Goal: Register for event/course

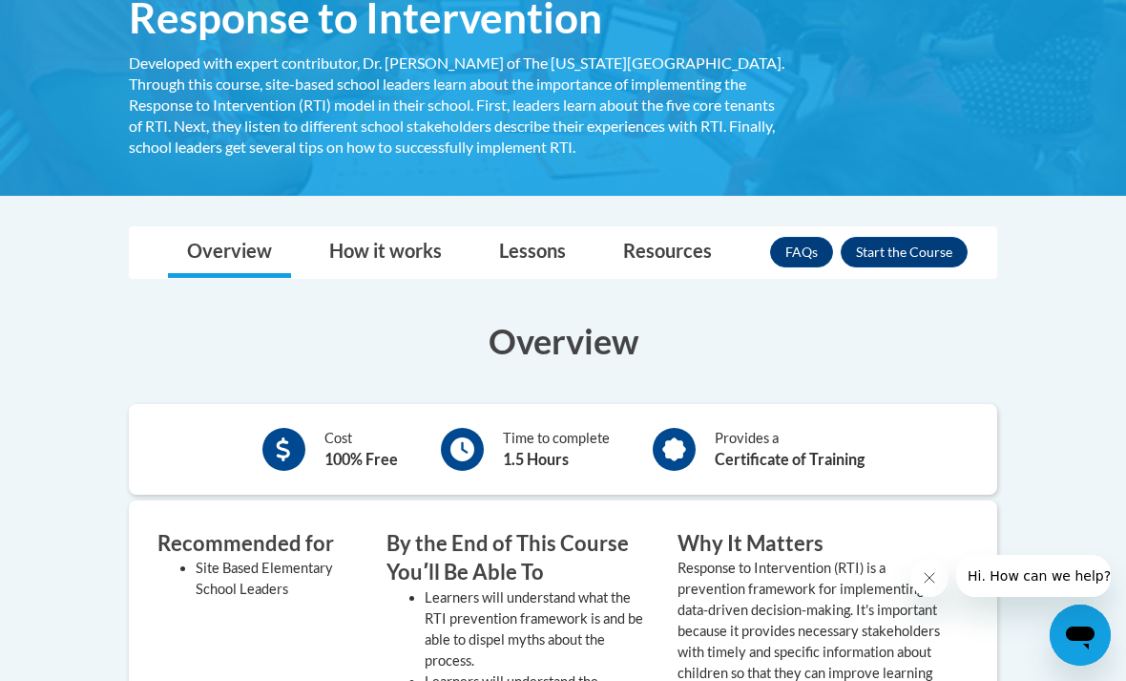
scroll to position [347, 0]
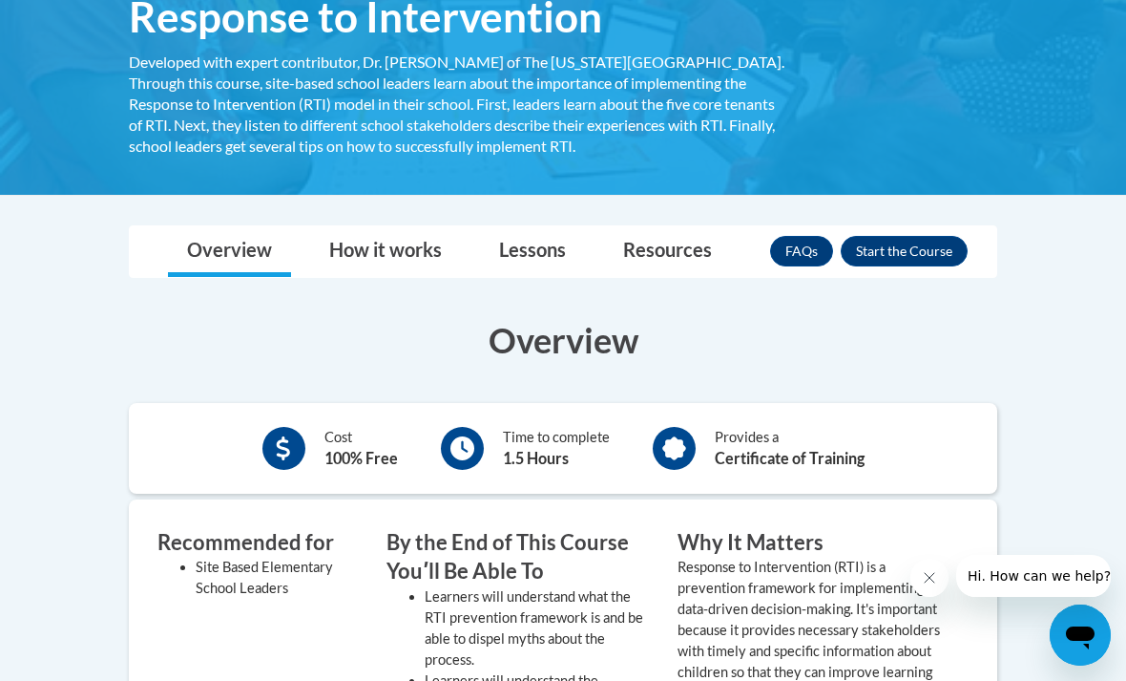
click at [927, 258] on button "Enroll" at bounding box center [904, 251] width 127 height 31
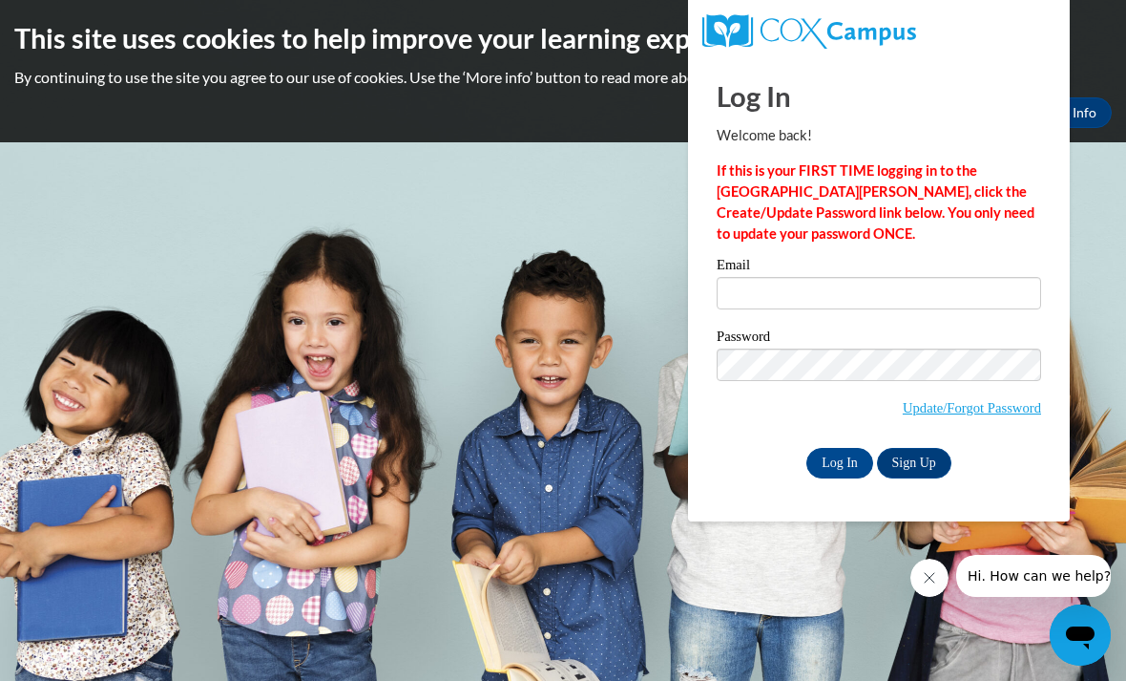
click at [957, 414] on link "Update/Forgot Password" at bounding box center [972, 407] width 138 height 15
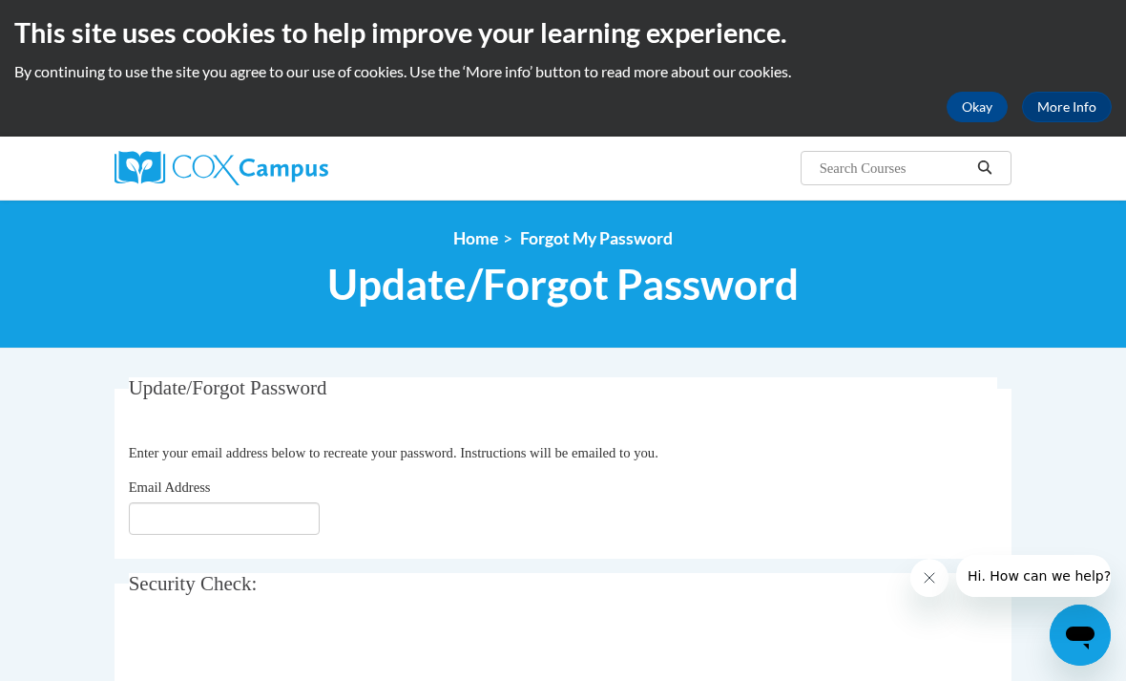
scroll to position [55, 0]
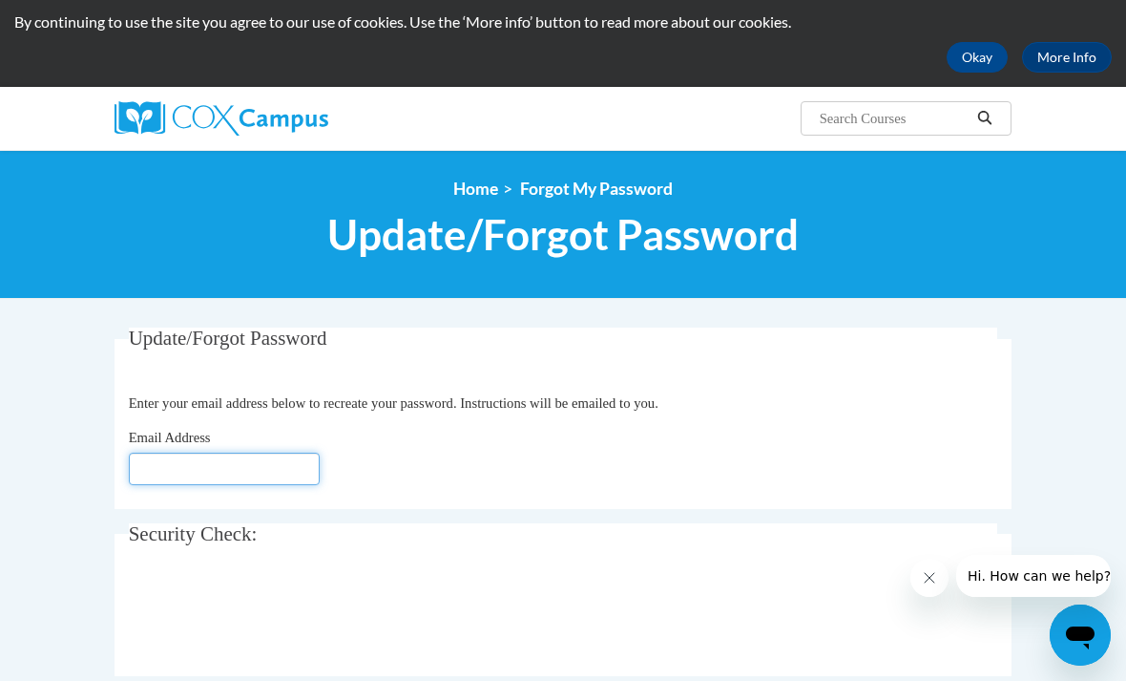
click at [248, 462] on input "Email Address" at bounding box center [224, 468] width 191 height 32
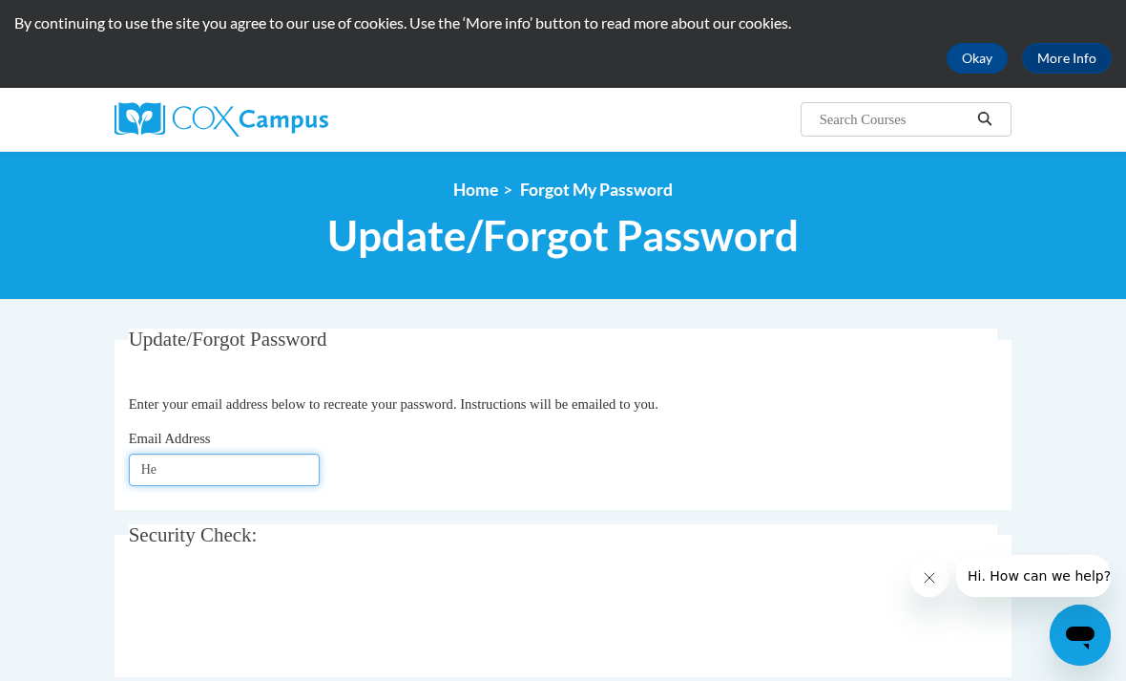
type input "H"
click at [277, 472] on input "h" at bounding box center [224, 469] width 191 height 32
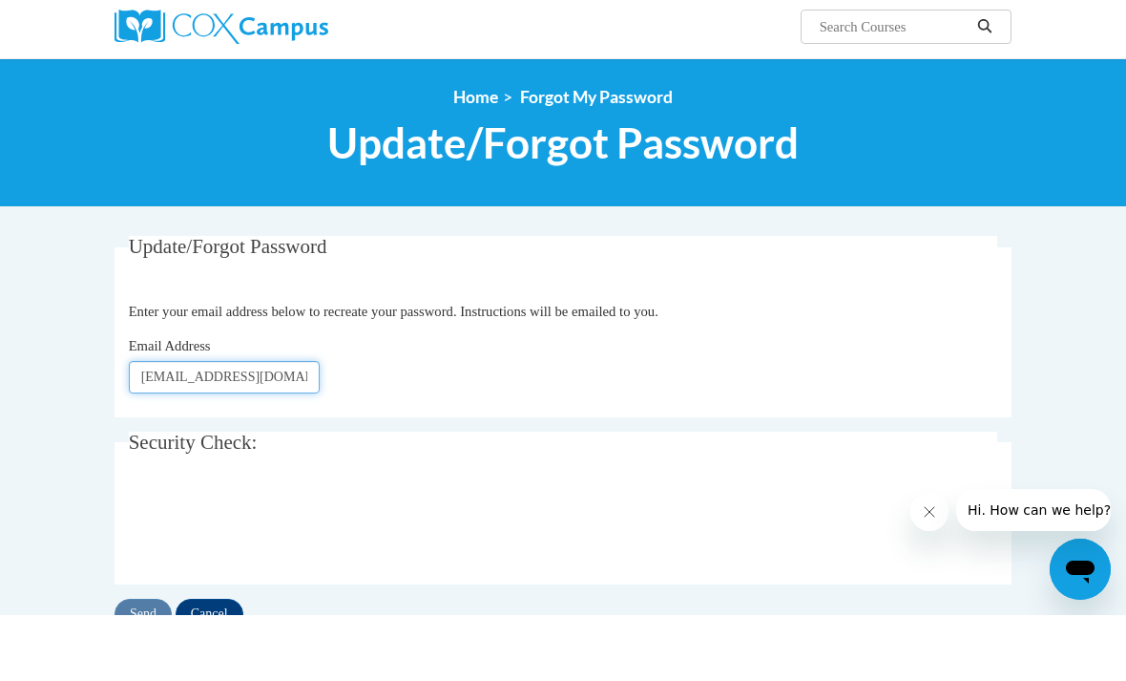
scroll to position [82, 0]
type input "hefarm6292@ung.edu"
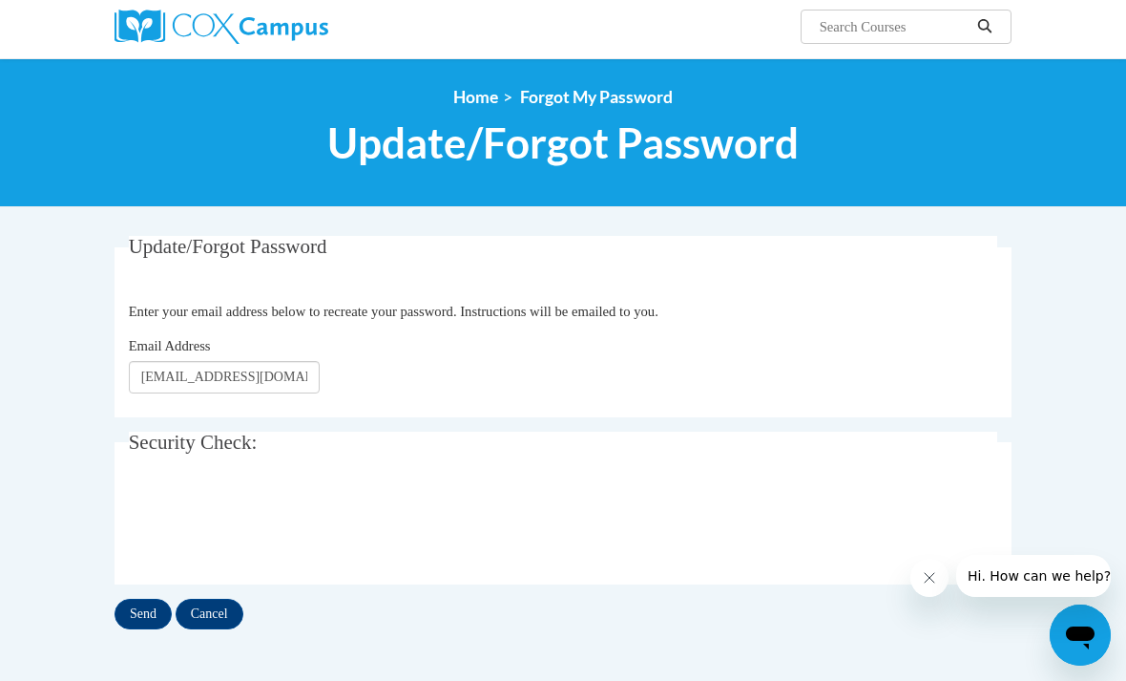
click at [142, 605] on input "Send" at bounding box center [143, 614] width 57 height 31
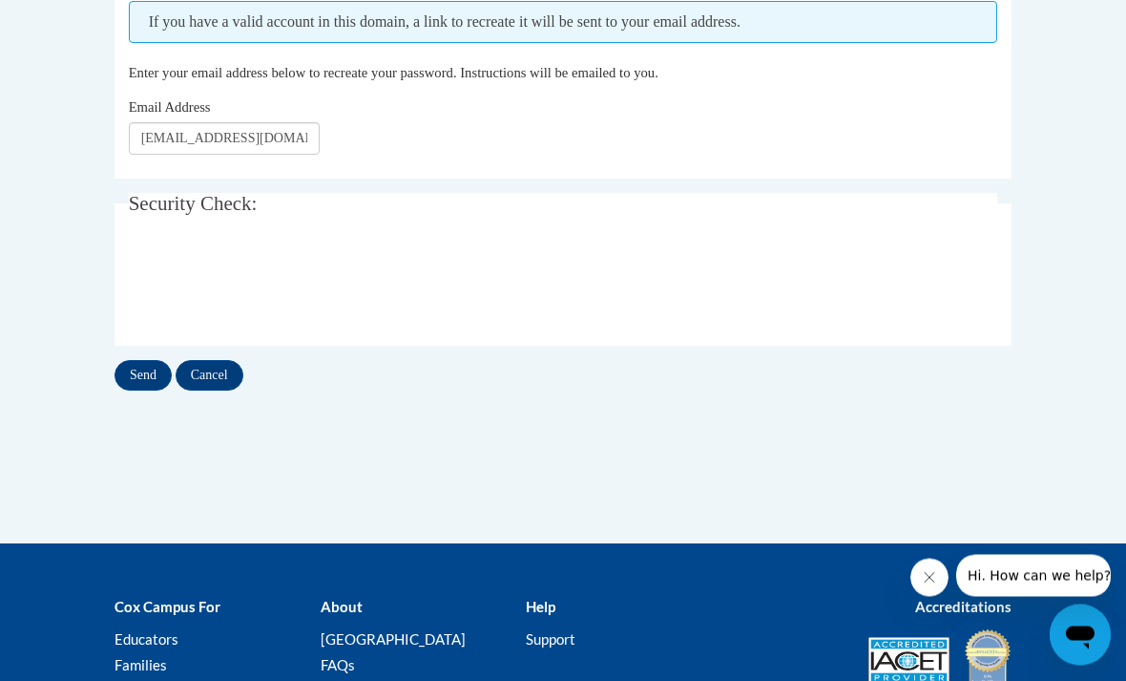
click at [136, 375] on input "Send" at bounding box center [143, 376] width 57 height 31
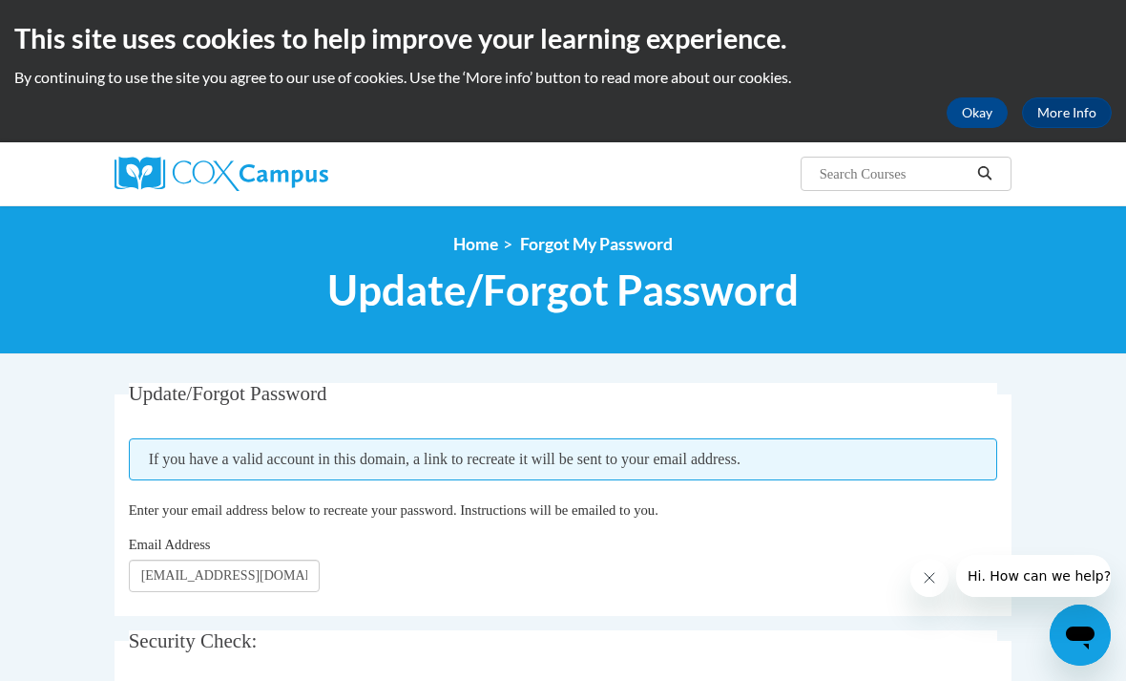
click at [476, 240] on link "Home" at bounding box center [475, 244] width 45 height 20
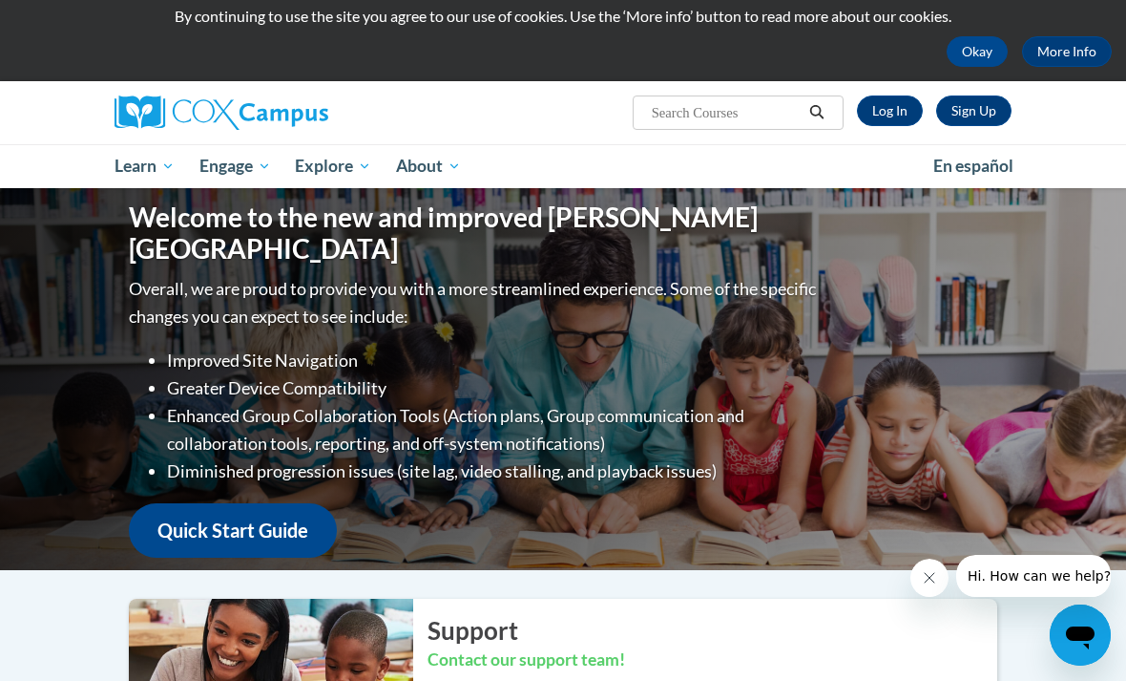
scroll to position [18, 0]
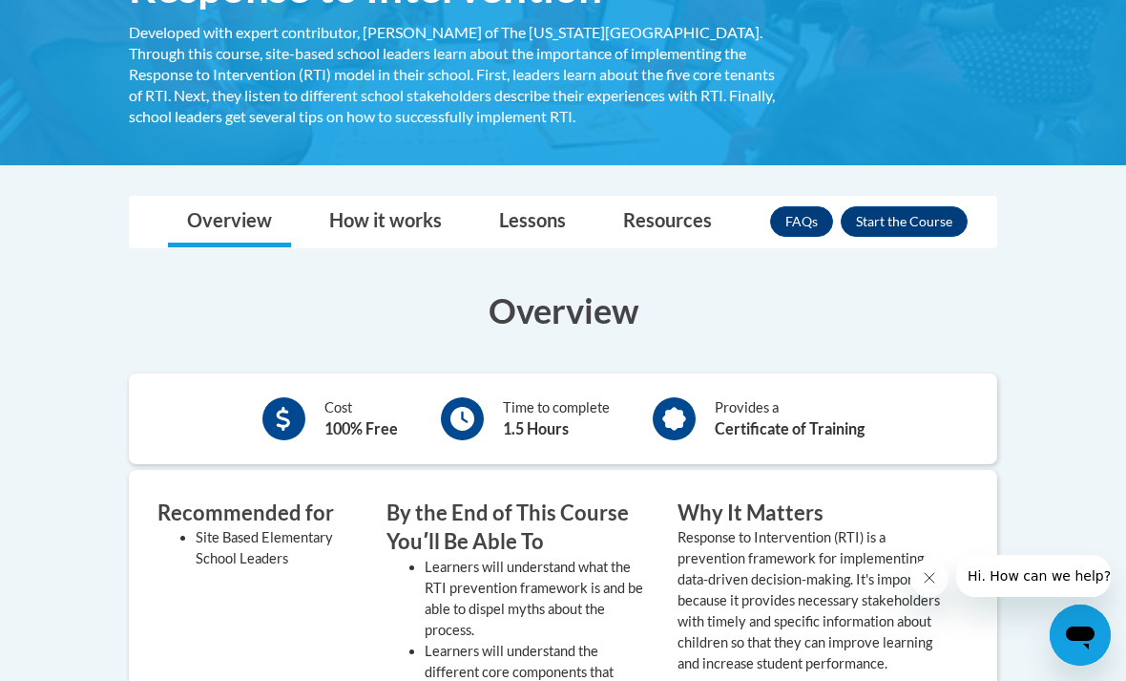
scroll to position [269, 0]
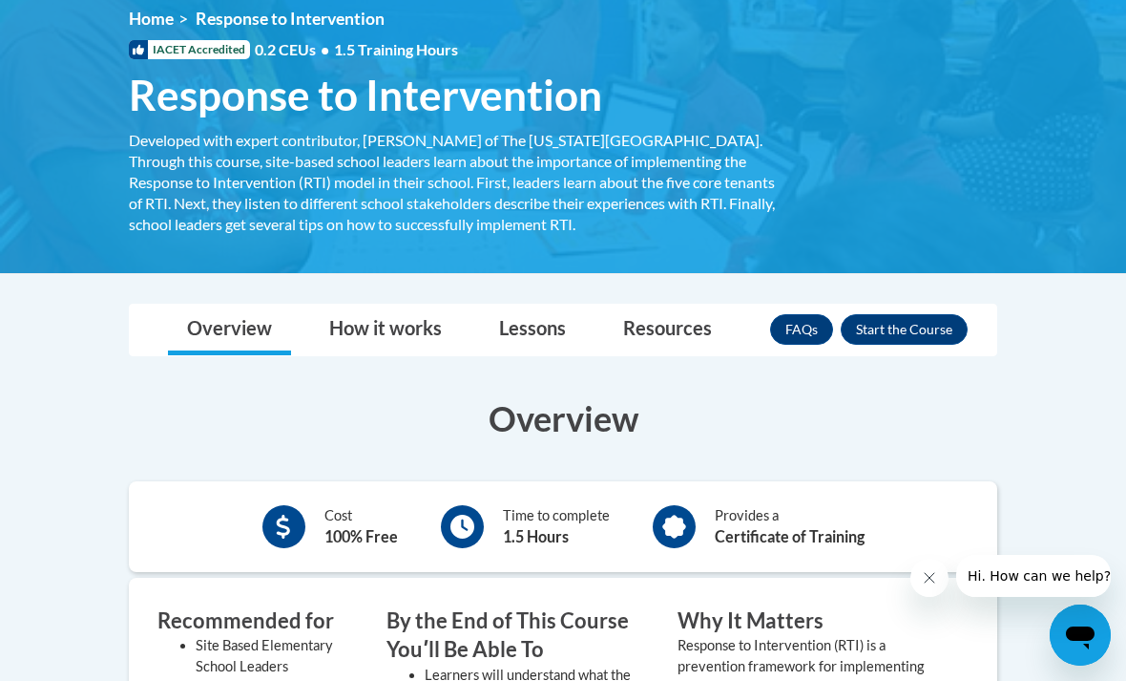
click at [940, 331] on button "Enroll" at bounding box center [904, 329] width 127 height 31
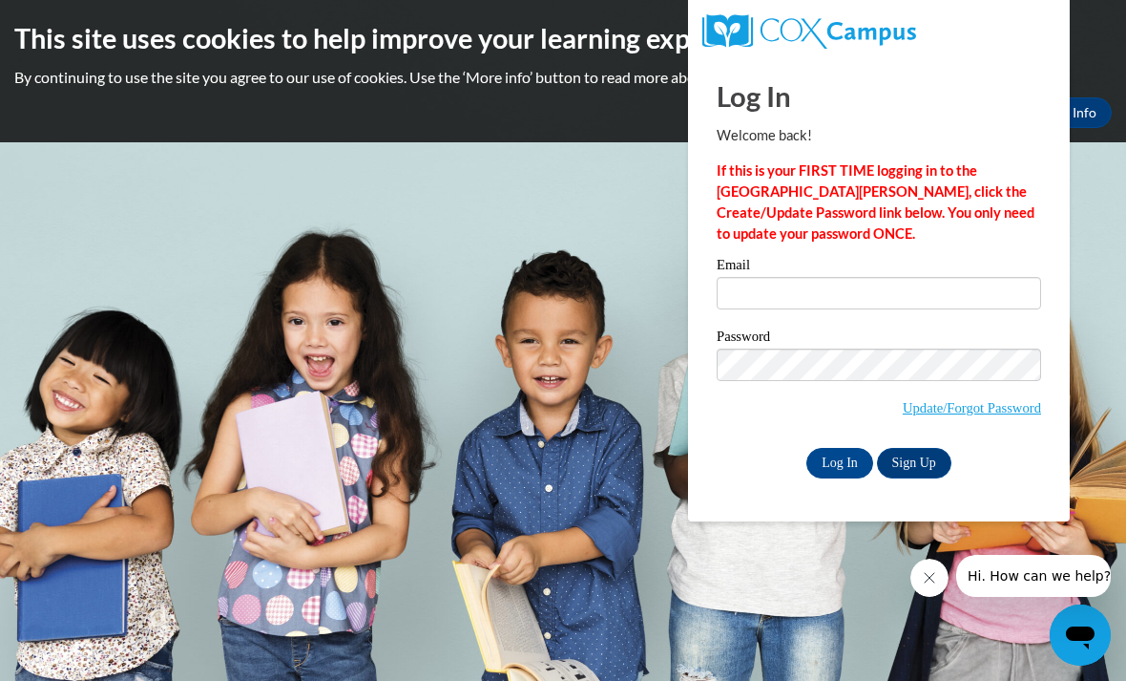
click at [931, 457] on link "Sign Up" at bounding box center [914, 463] width 74 height 31
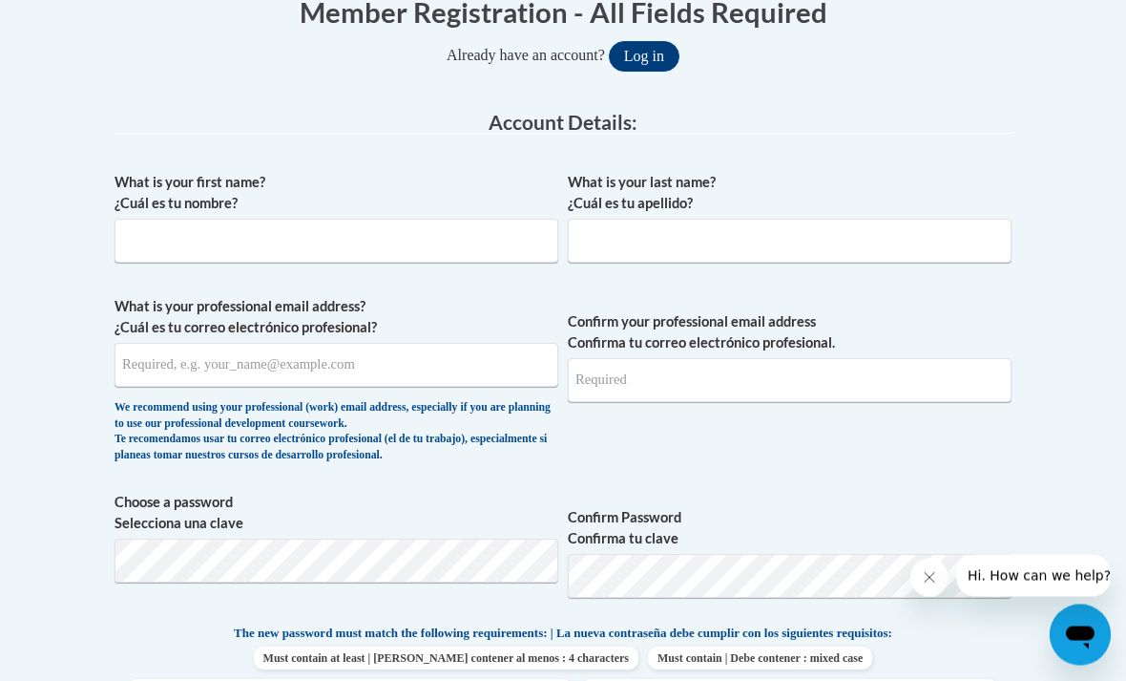
scroll to position [445, 0]
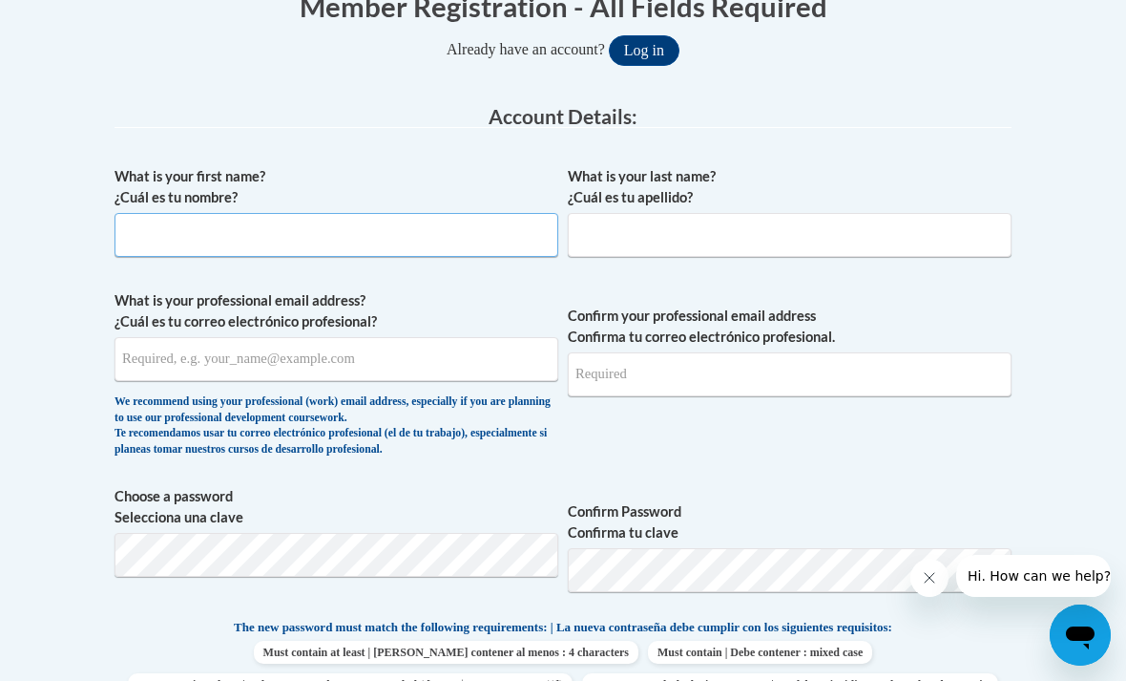
click at [406, 246] on input "What is your first name? ¿Cuál es tu nombre?" at bounding box center [337, 235] width 444 height 44
type input "Hope"
click at [673, 252] on input "What is your last name? ¿Cuál es tu apellido?" at bounding box center [790, 235] width 444 height 44
type input "Farmer"
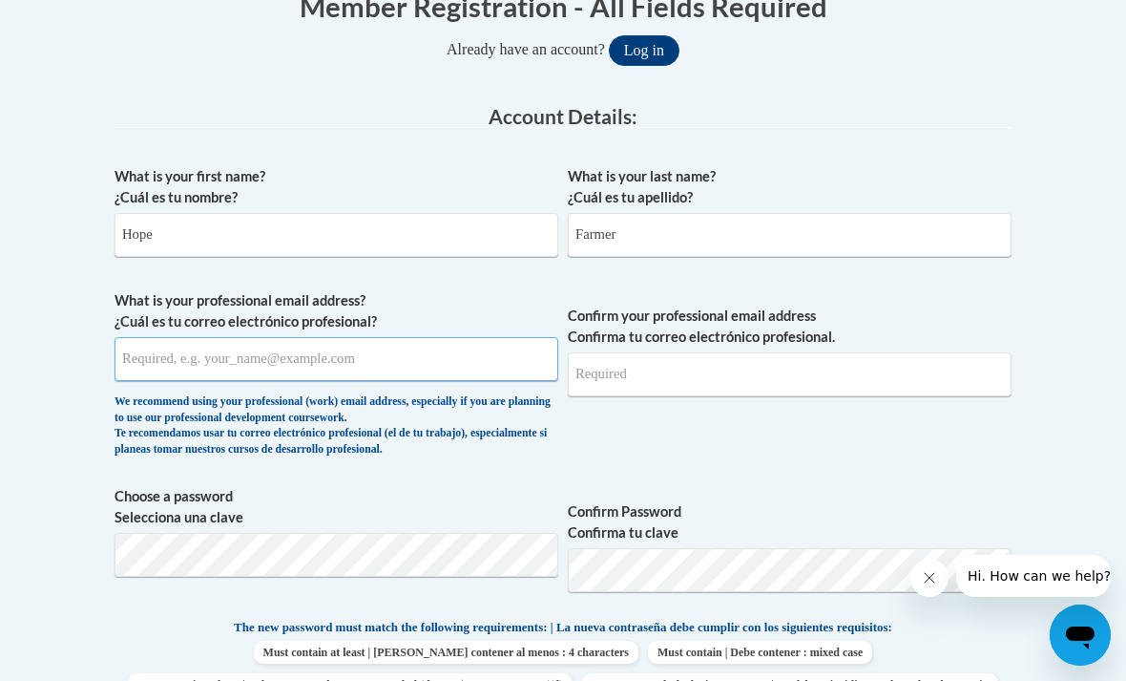
click at [387, 363] on input "What is your professional email address? ¿Cuál es tu correo electrónico profesi…" at bounding box center [337, 359] width 444 height 44
type input "hefarm6292@ung.edu"
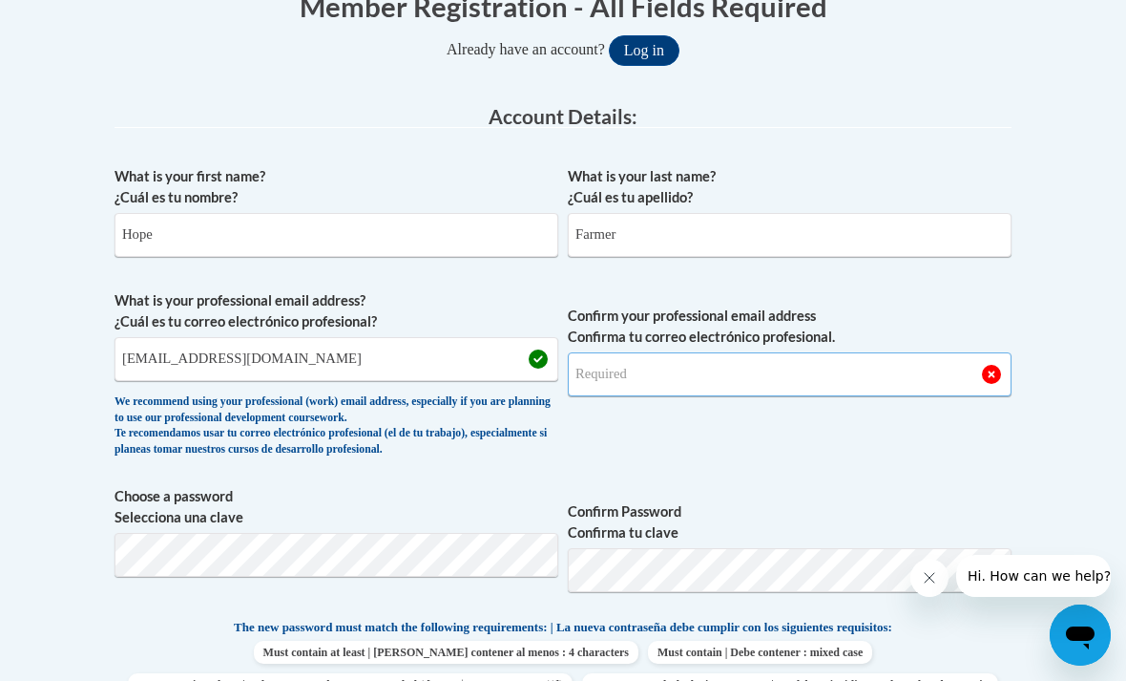
click at [772, 352] on input "Confirm your professional email address Confirma tu correo electrónico profesio…" at bounding box center [790, 374] width 444 height 44
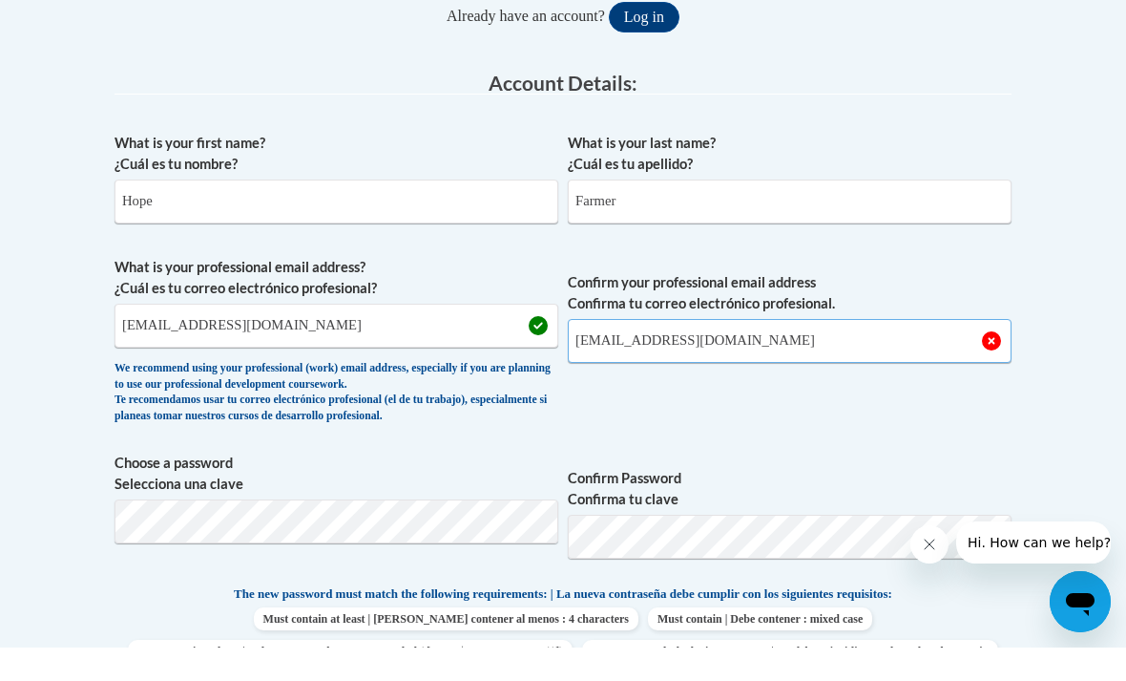
type input "hefarm6292@ung.edu"
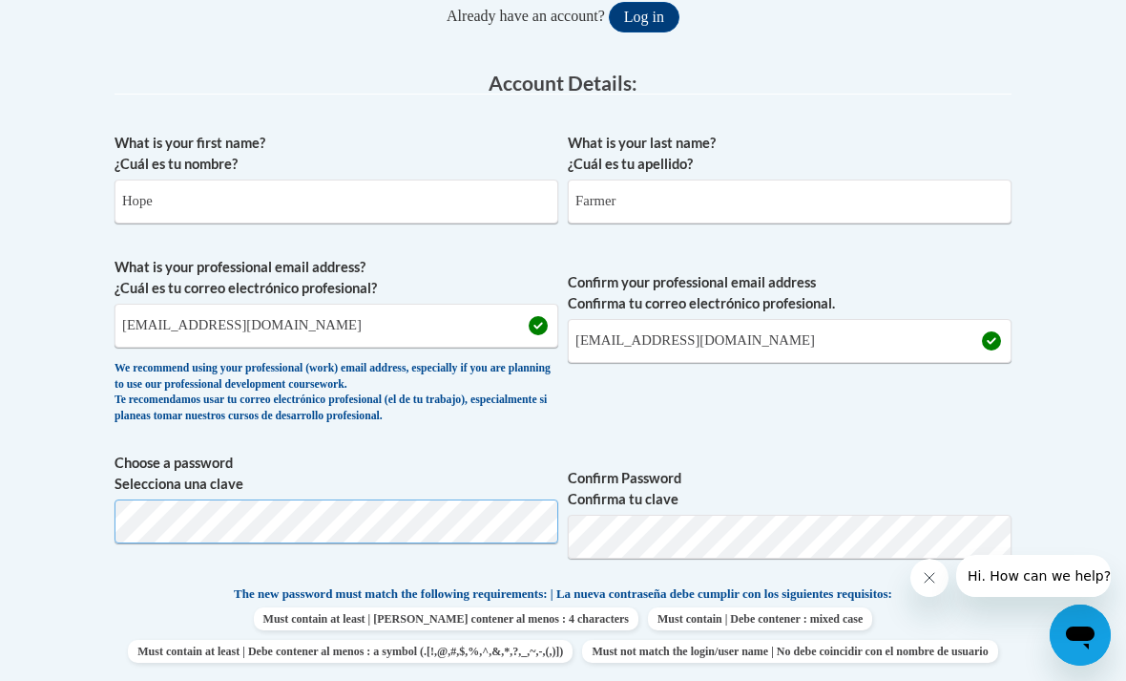
scroll to position [478, 0]
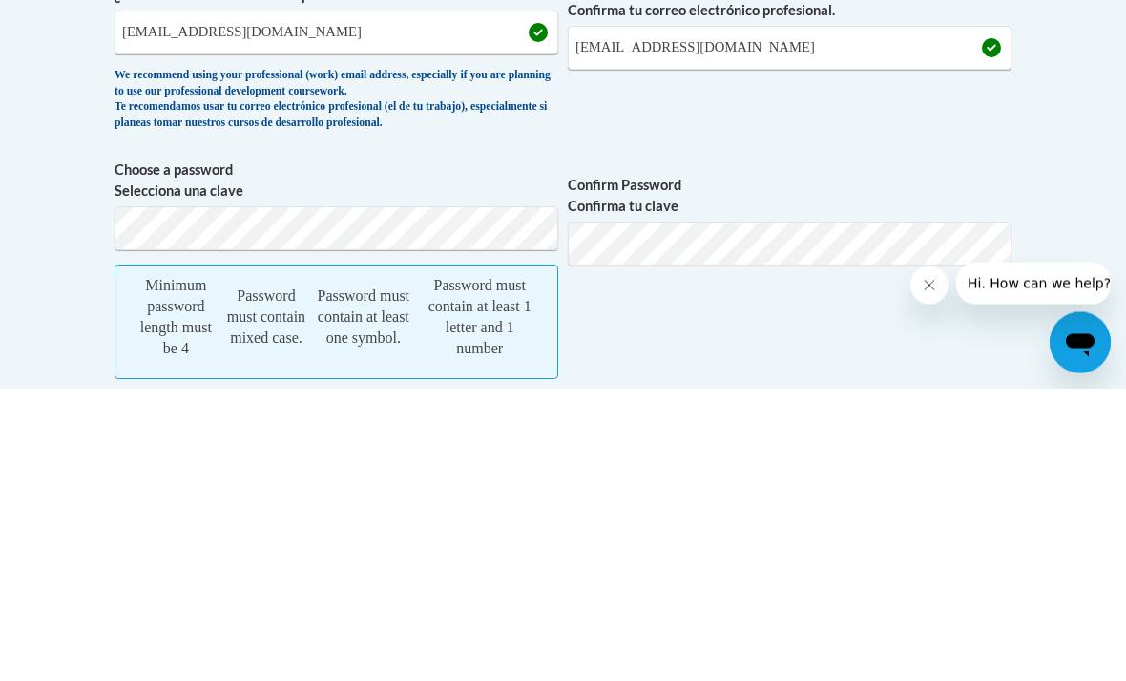
click at [743, 468] on label "Confirm Password Confirma tu clave" at bounding box center [790, 489] width 444 height 42
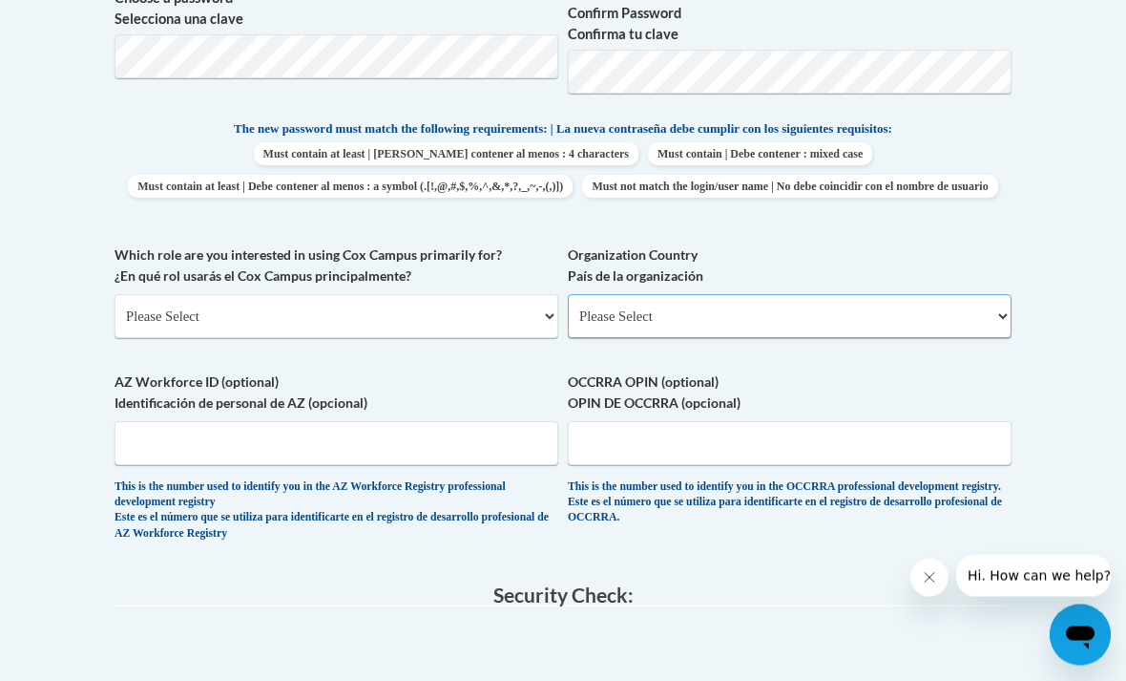
scroll to position [917, 0]
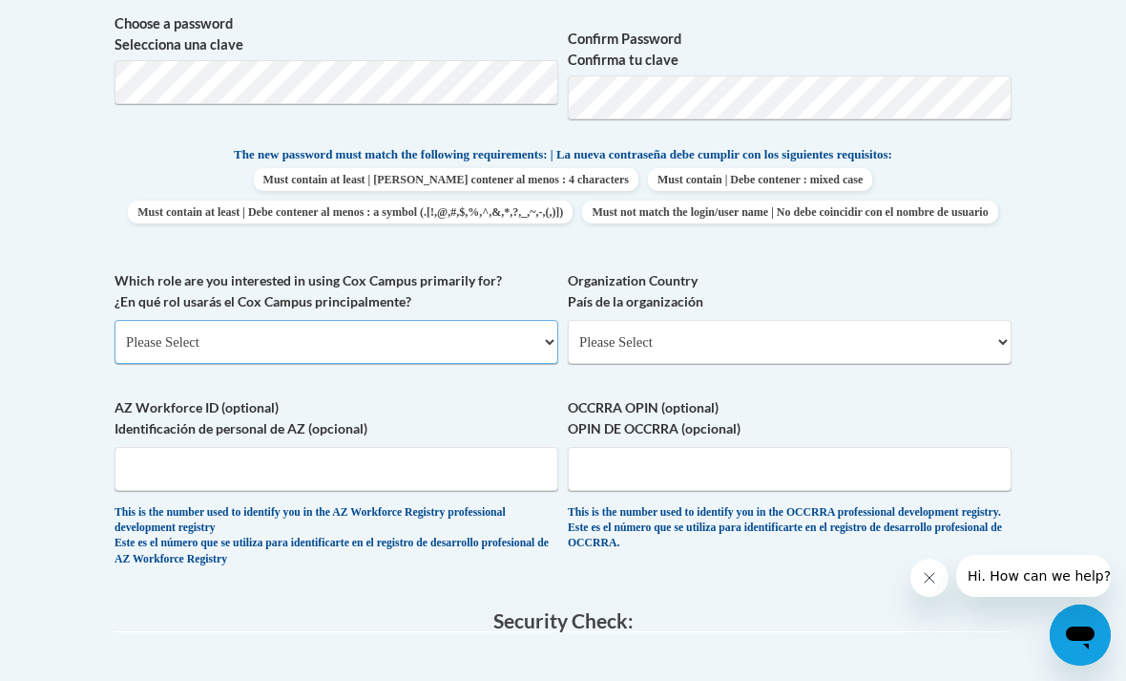
click at [452, 337] on select "Please Select College/University | Colegio/Universidad Community/Nonprofit Part…" at bounding box center [337, 342] width 444 height 44
select select "5a18ea06-2b54-4451-96f2-d152daf9eac5"
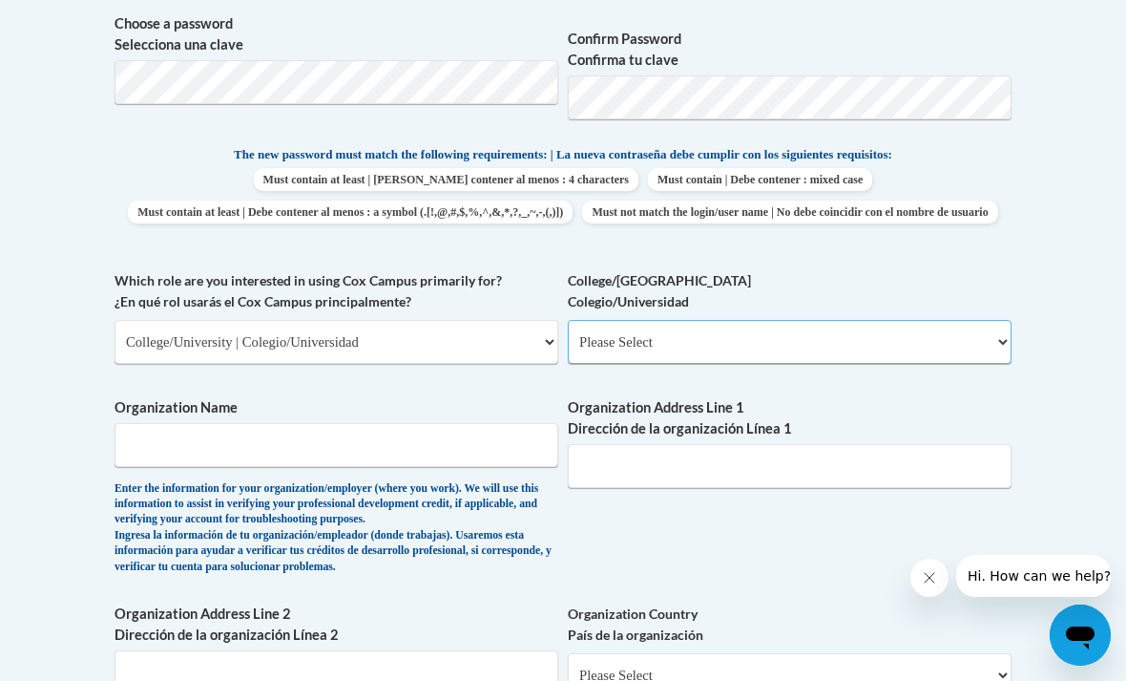
click at [710, 339] on select "Please Select College/University Staff | Empleado universitario College/Univers…" at bounding box center [790, 342] width 444 height 44
select select "99b32b07-cffc-426c-8bf6-0cd77760d84b"
click at [157, 431] on input "Organization Name" at bounding box center [337, 445] width 444 height 44
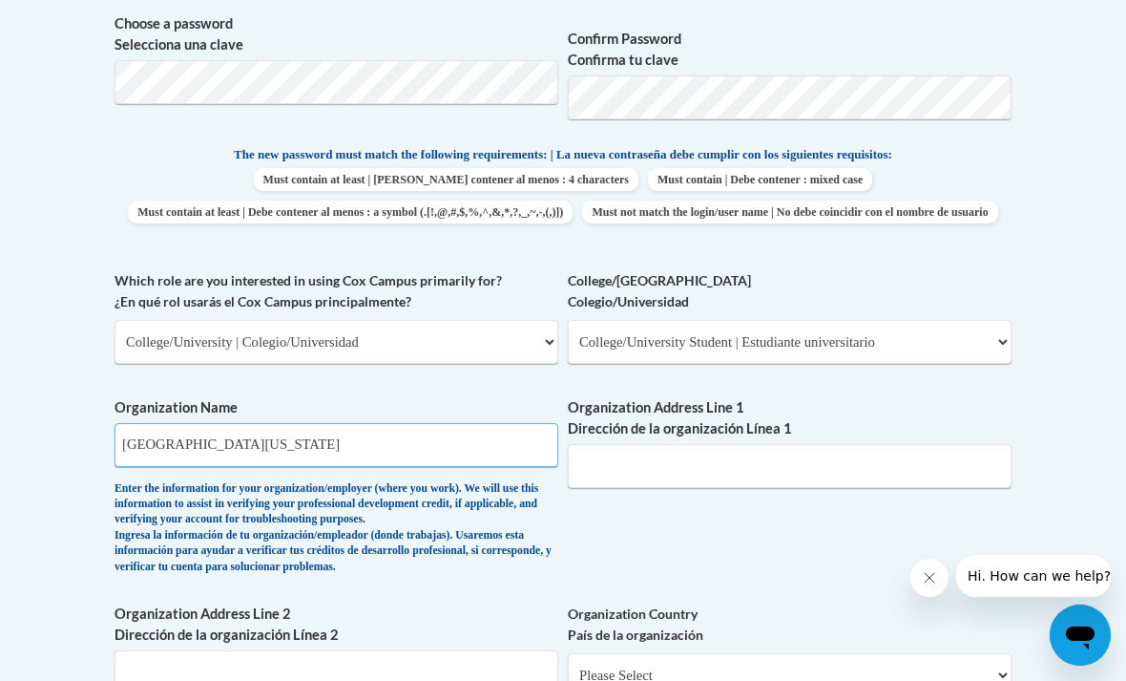
type input "University Of North Georgia"
click at [826, 464] on input "Organization Address Line 1 Dirección de la organización Línea 1" at bounding box center [790, 466] width 444 height 44
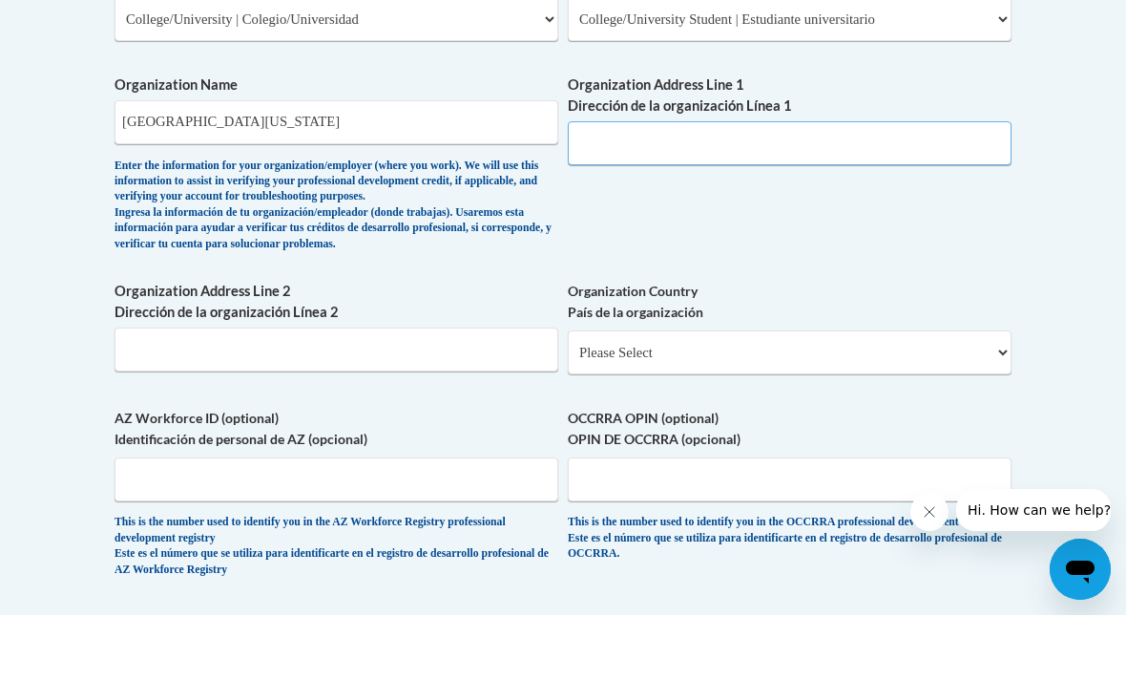
scroll to position [1193, 0]
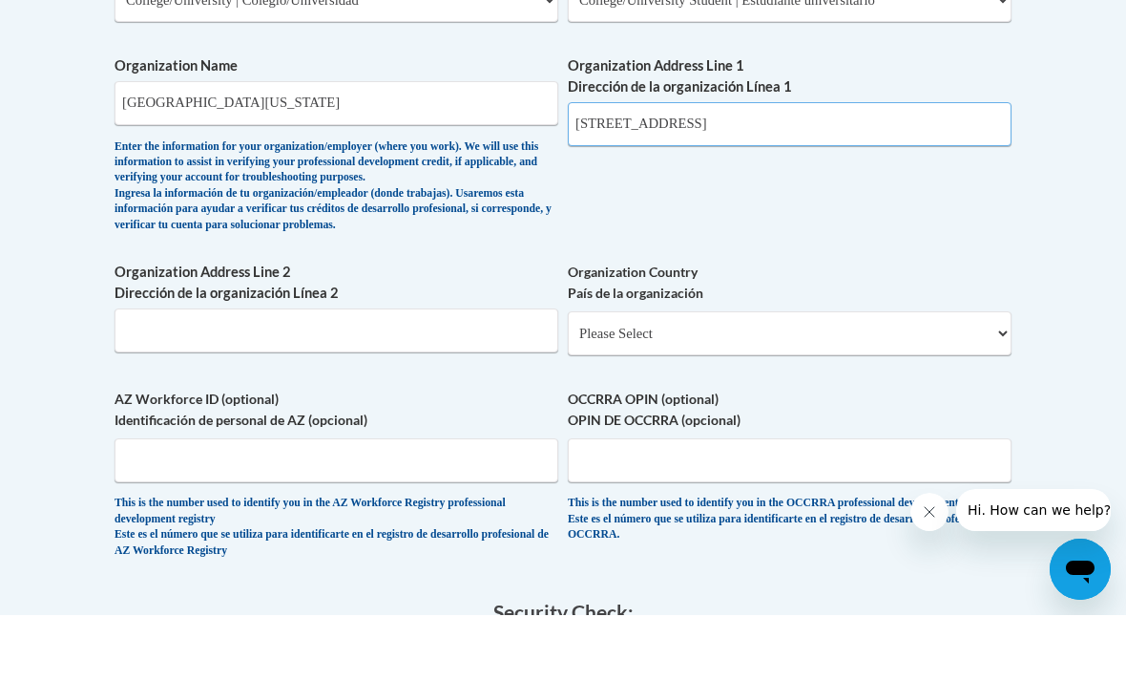
type input "82 College Cir, Dahlonega, Ga 30597"
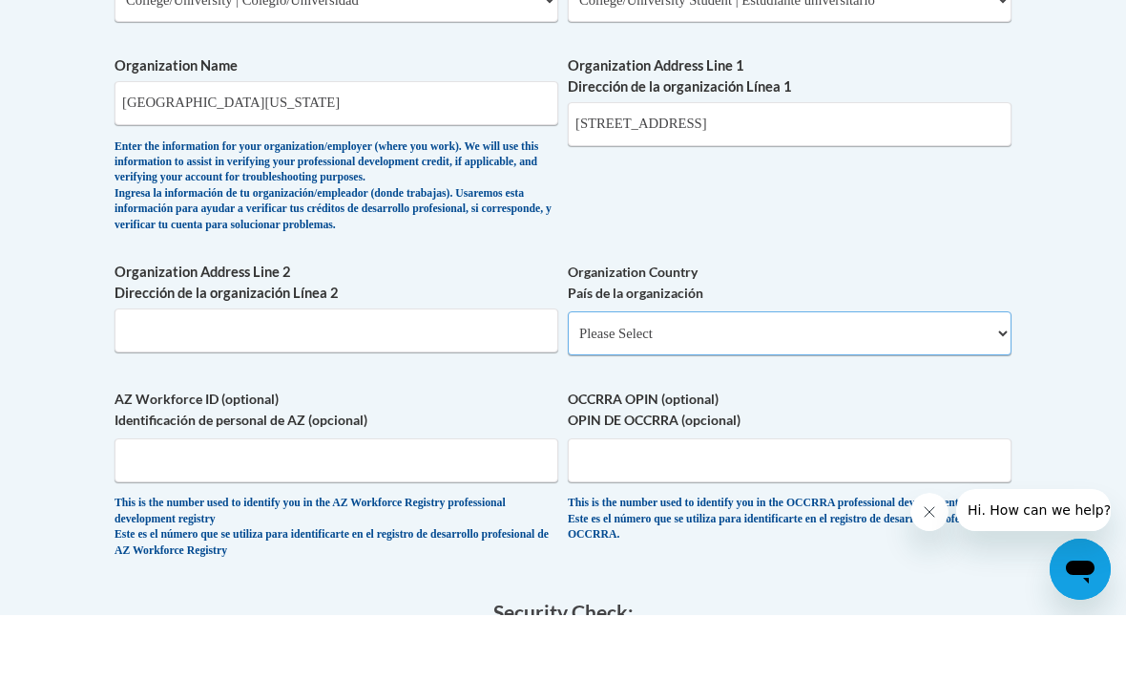
click at [890, 377] on select "Please Select United States | Estados Unidos Outside of the United States | Fue…" at bounding box center [790, 399] width 444 height 44
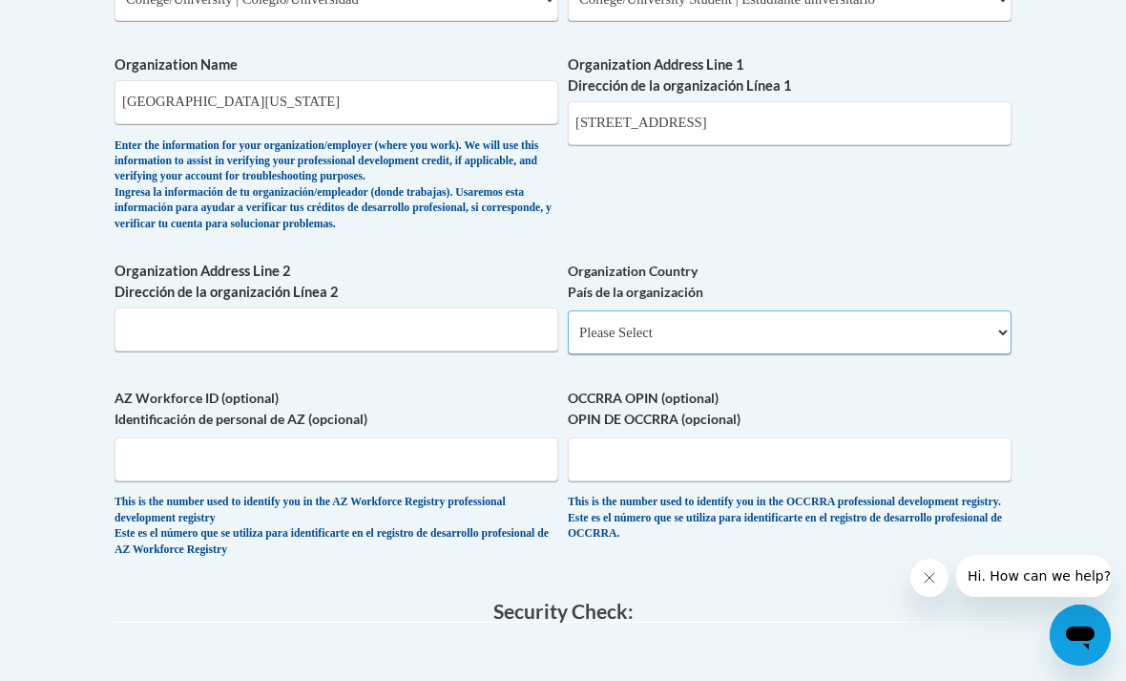
select select "ad49bcad-a171-4b2e-b99c-48b446064914"
select select
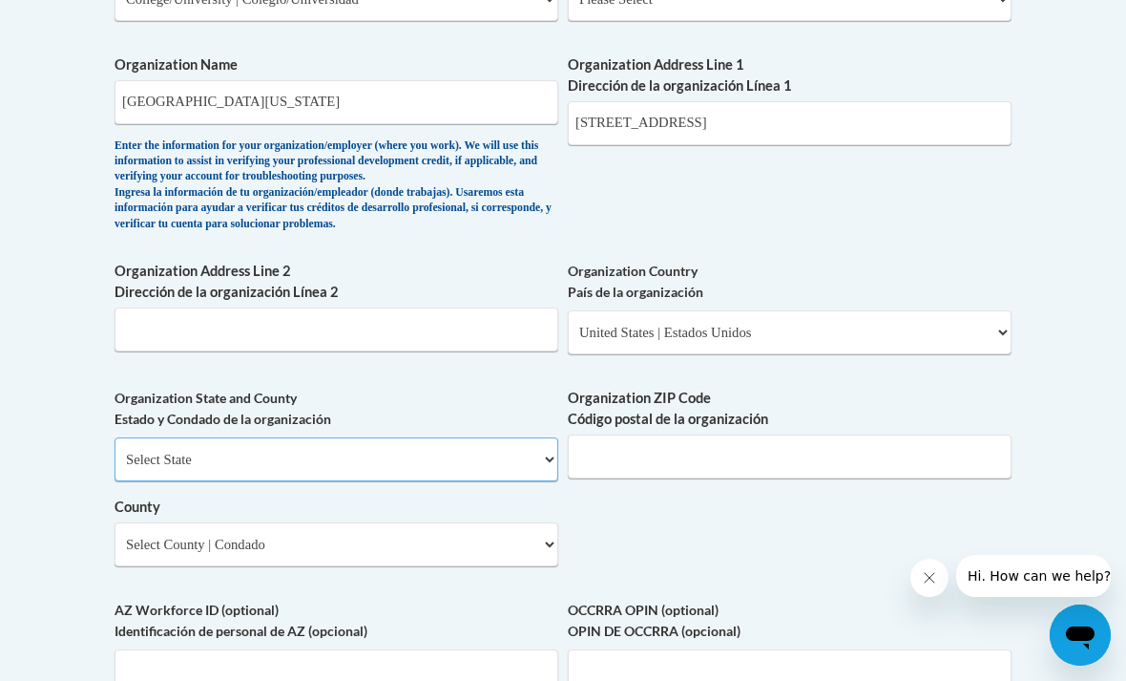
click at [437, 443] on select "Select State Alabama Alaska Arizona Arkansas California Colorado Connecticut De…" at bounding box center [337, 459] width 444 height 44
select select "Georgia"
click at [425, 522] on select "Select County Appling Atkinson Bacon Baker Baldwin Banks Barrow Bartow Ben Hill…" at bounding box center [337, 544] width 444 height 44
select select "Lumpkin"
click at [681, 444] on input "Organization ZIP Code Código postal de la organización" at bounding box center [790, 456] width 444 height 44
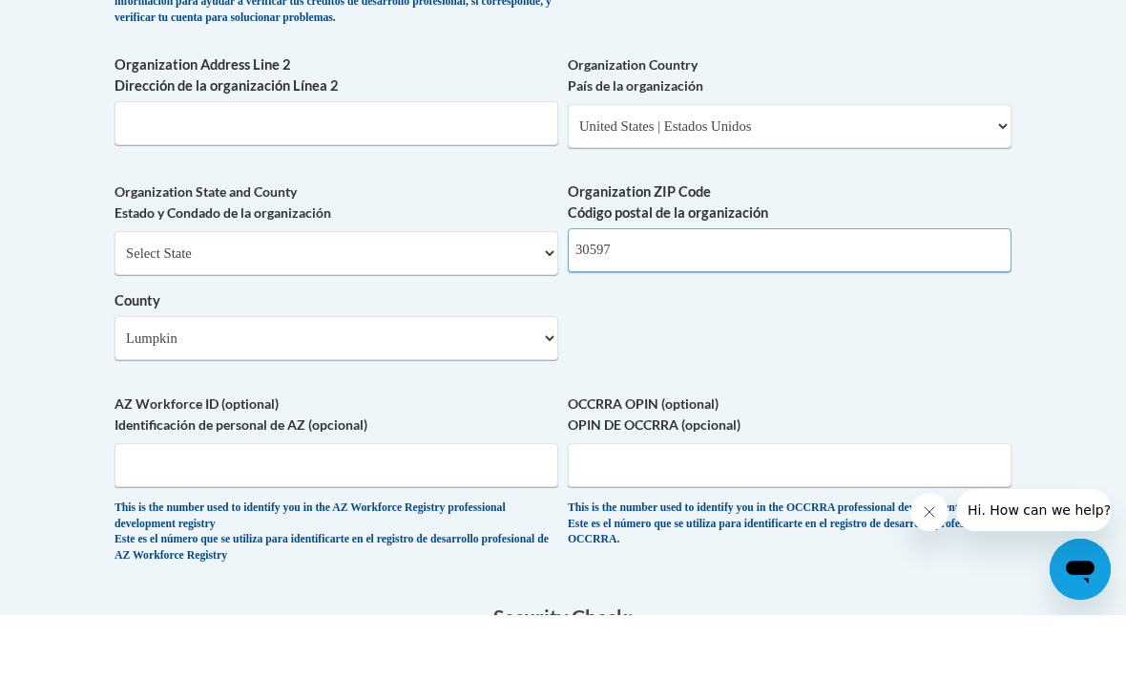
scroll to position [1427, 0]
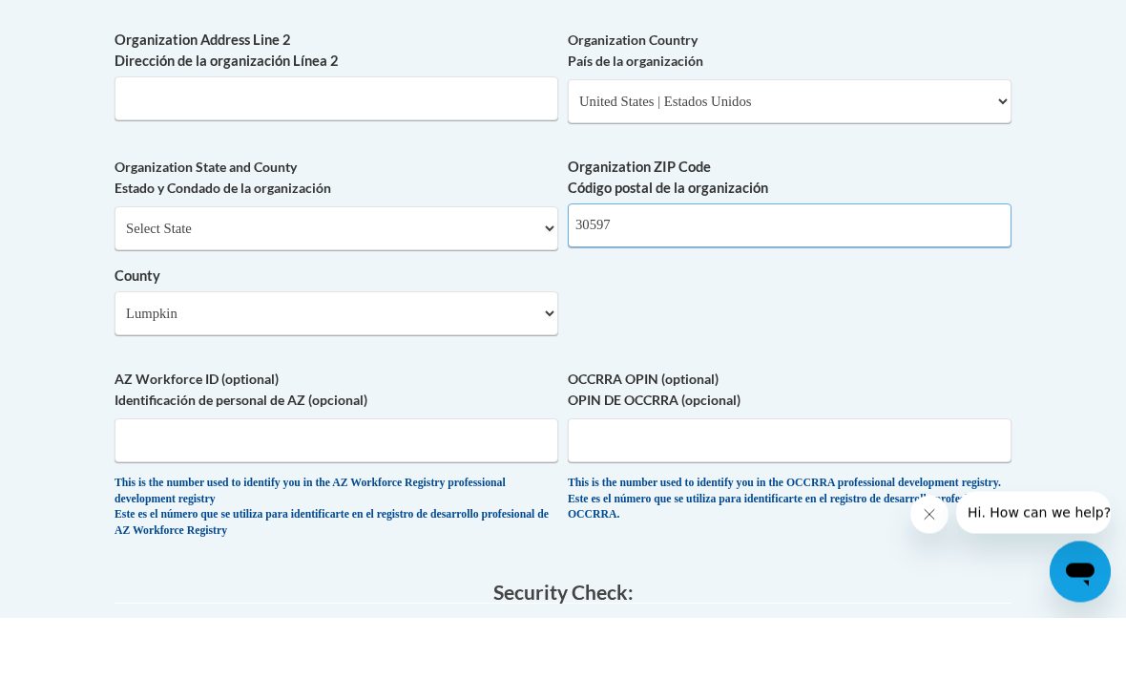
type input "30597"
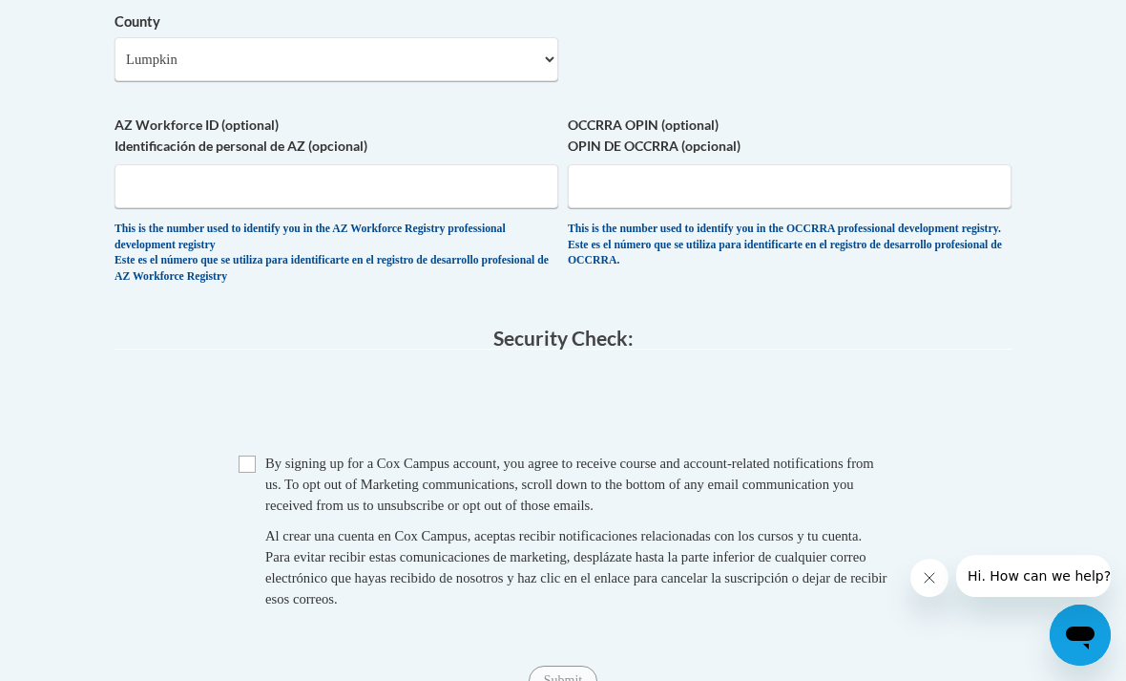
scroll to position [1752, 0]
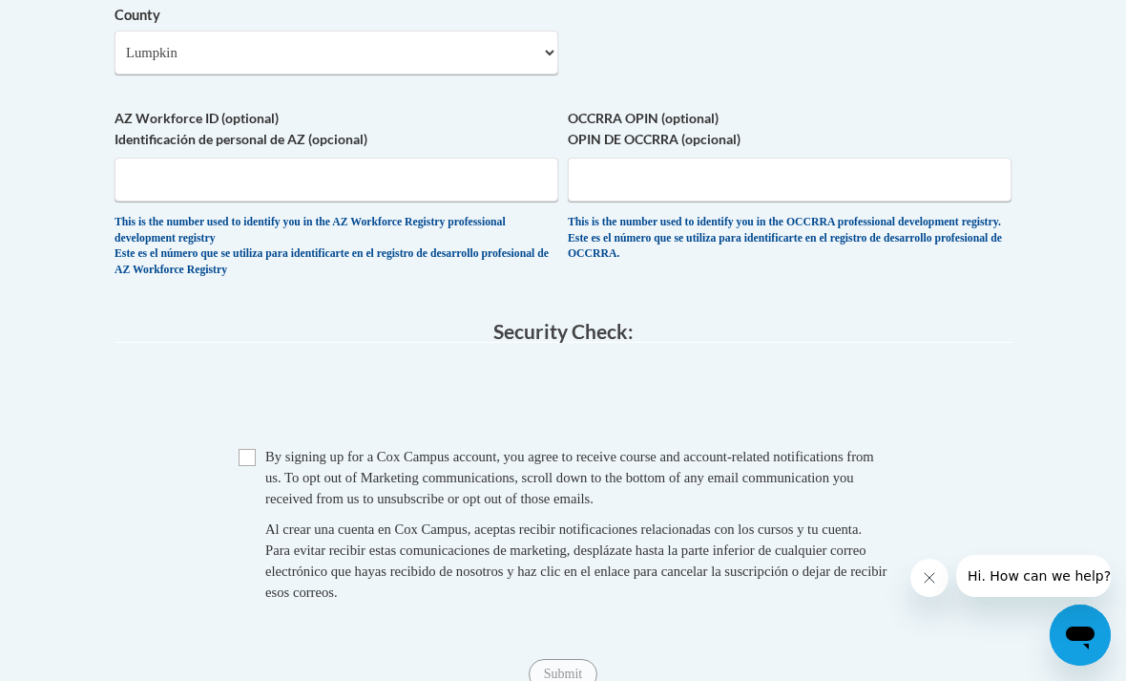
click at [233, 446] on div "Checkbox By signing up for a Cox Campus account, you agree to receive course an…" at bounding box center [563, 534] width 897 height 176
click at [250, 449] on input "Checkbox" at bounding box center [247, 457] width 17 height 17
checkbox input "true"
click at [570, 659] on input "Submit" at bounding box center [563, 674] width 69 height 31
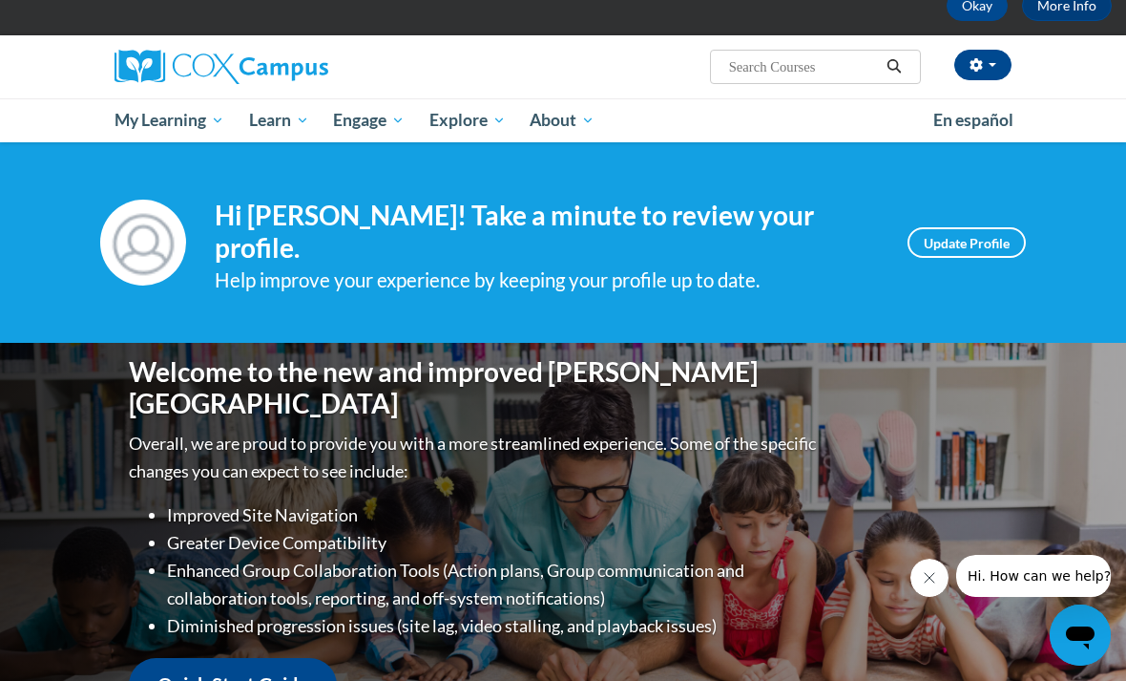
scroll to position [108, 0]
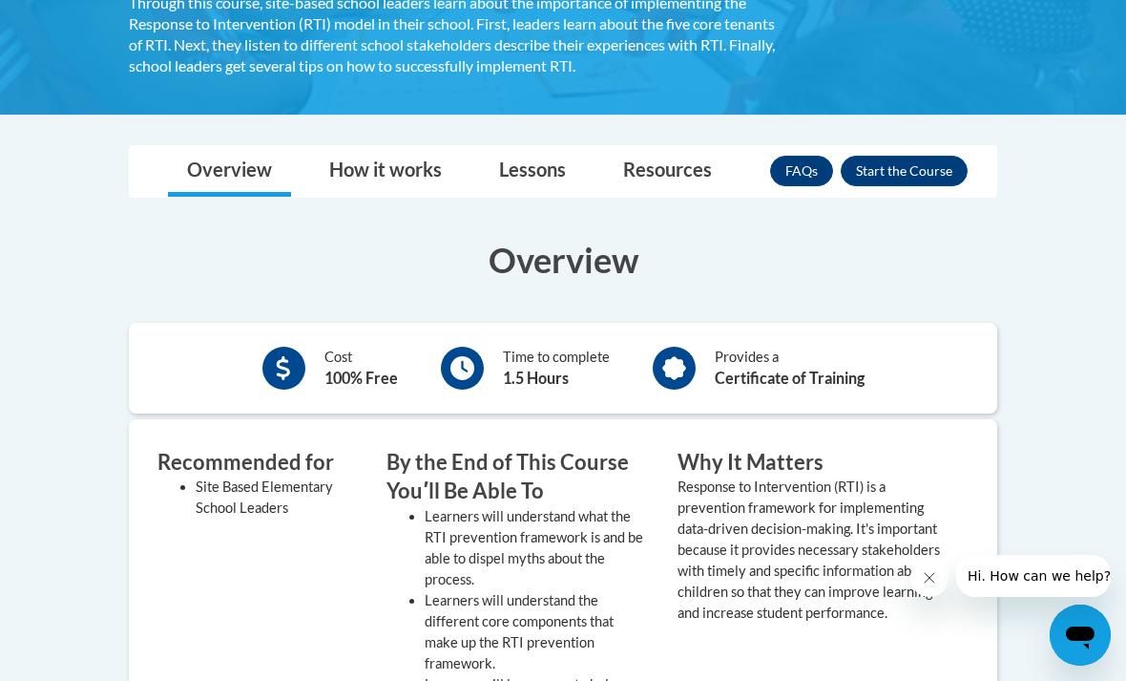
scroll to position [399, 0]
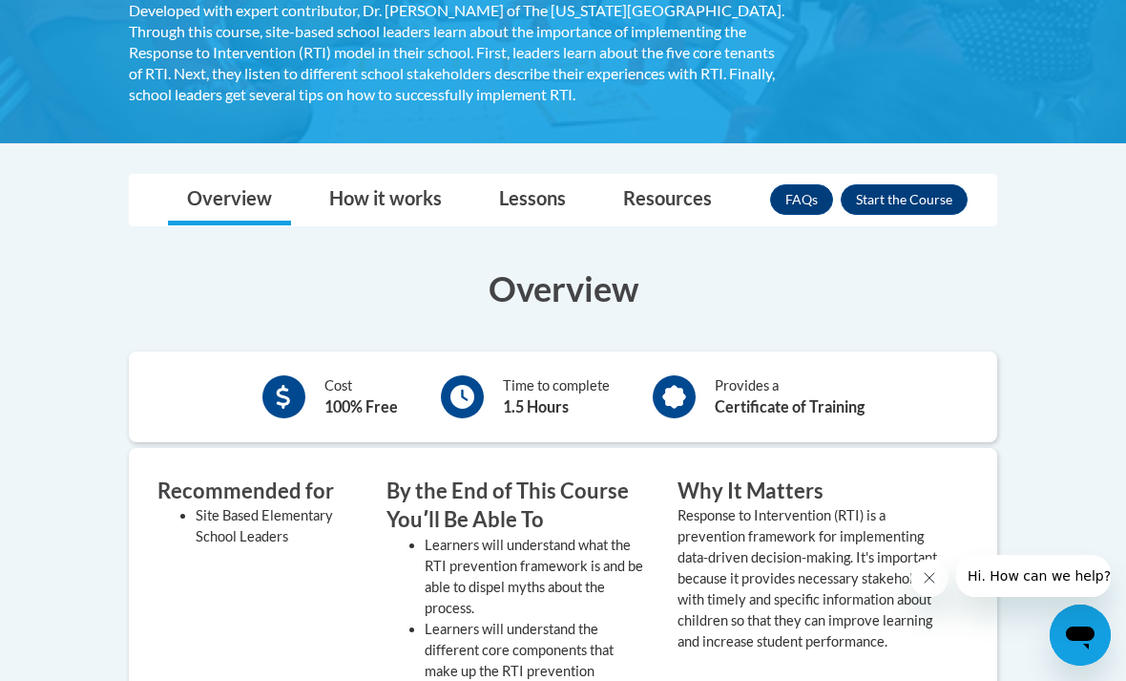
click at [926, 202] on button "Enroll" at bounding box center [904, 199] width 127 height 31
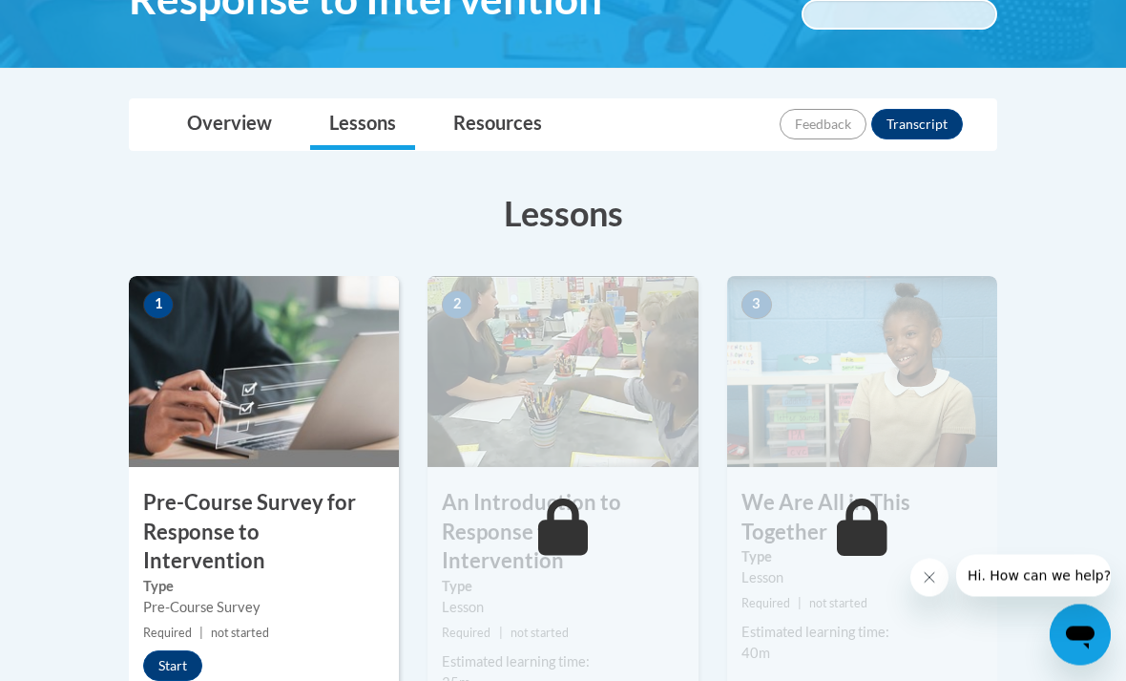
scroll to position [368, 0]
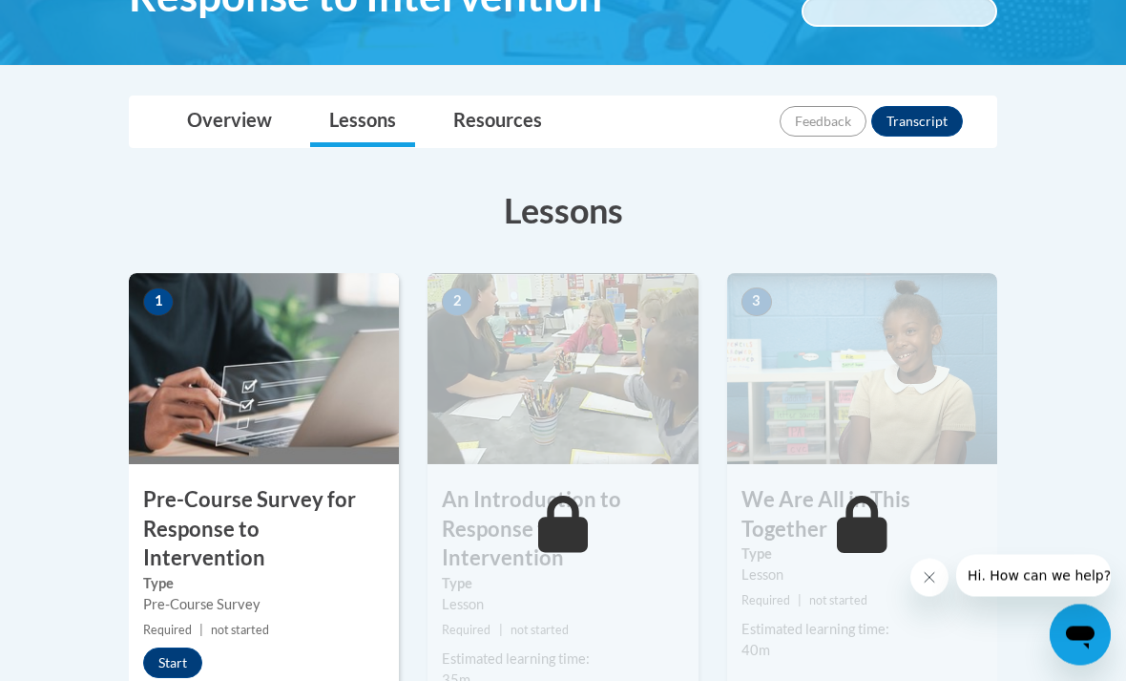
click at [180, 648] on button "Start" at bounding box center [172, 663] width 59 height 31
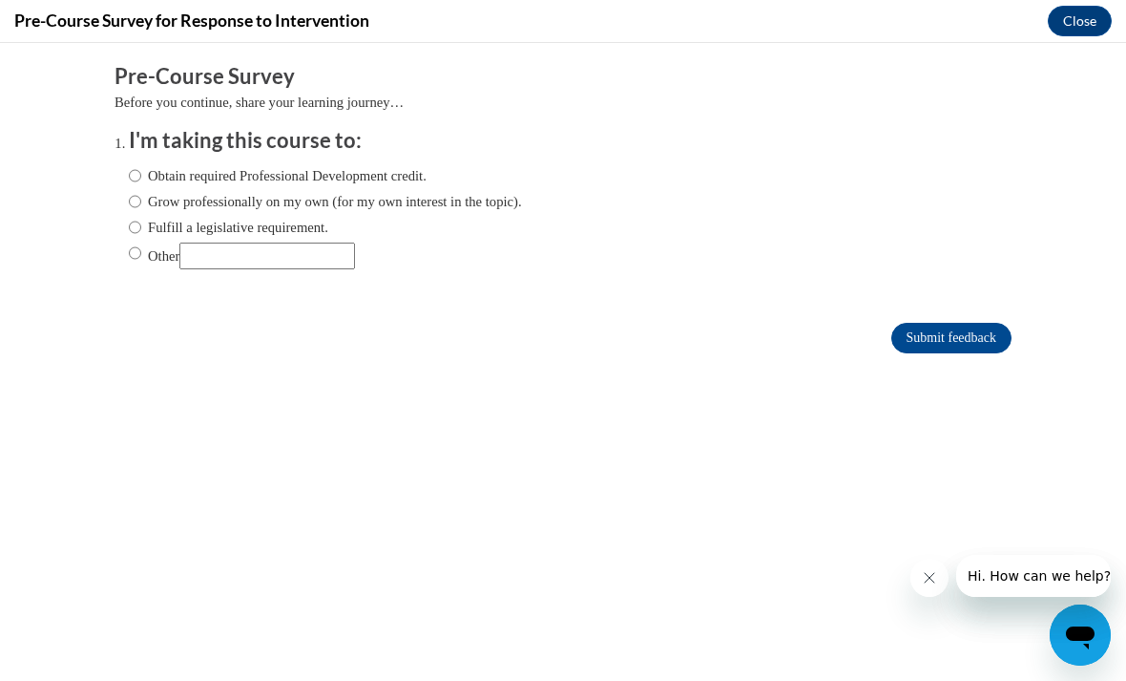
scroll to position [0, 0]
click at [287, 265] on input "Other" at bounding box center [267, 255] width 176 height 27
type input "Teaching"
click at [971, 345] on input "Submit feedback" at bounding box center [952, 338] width 120 height 31
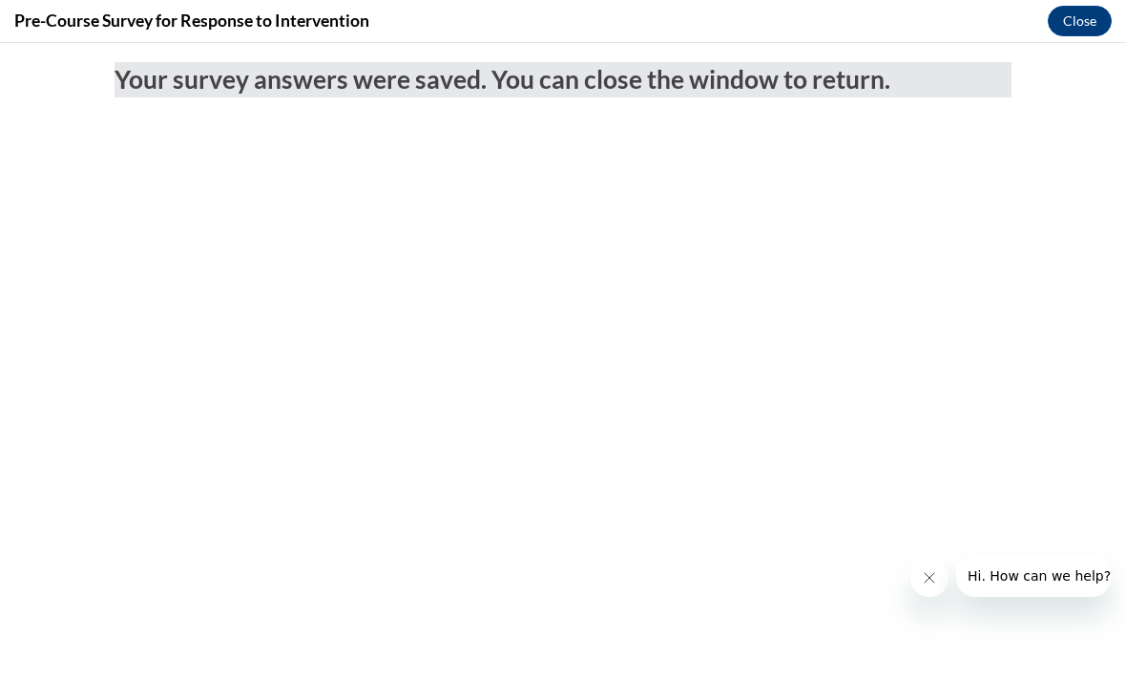
scroll to position [0, 0]
click at [1079, 24] on button "Close" at bounding box center [1080, 21] width 64 height 31
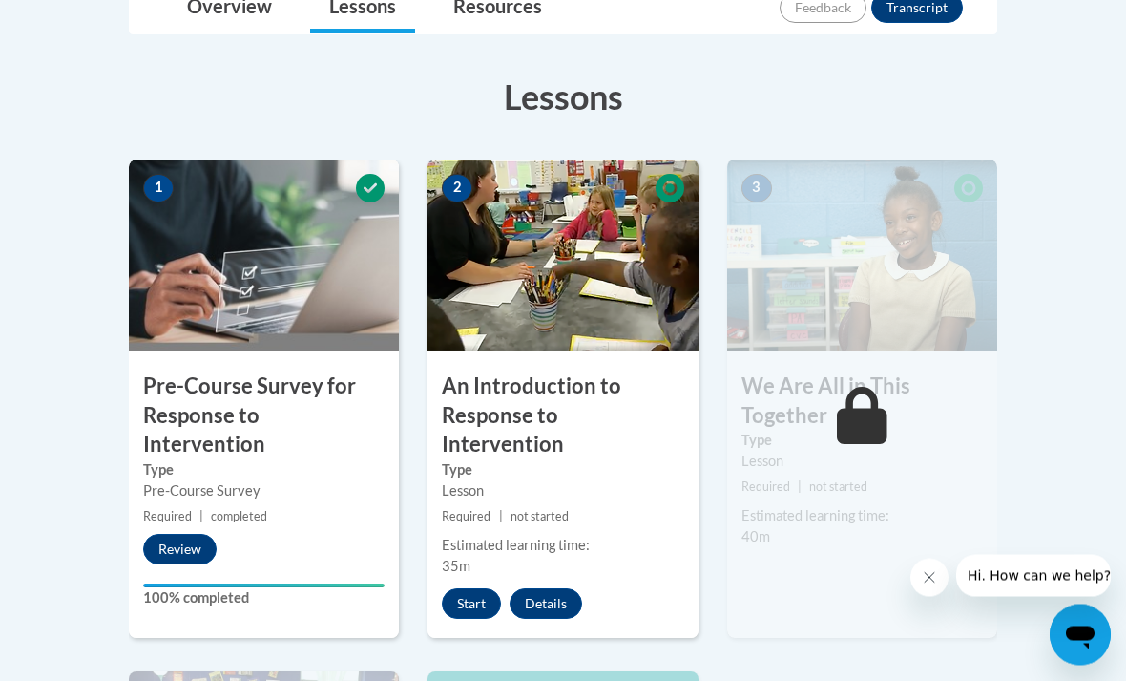
scroll to position [481, 0]
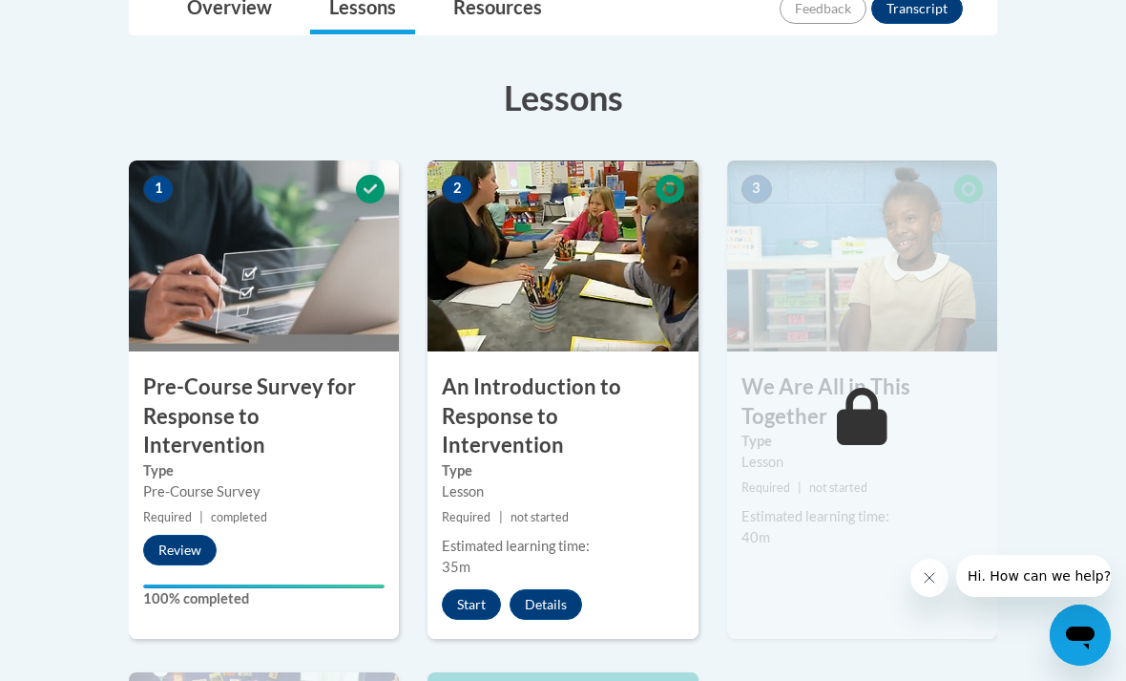
click at [474, 589] on button "Start" at bounding box center [471, 604] width 59 height 31
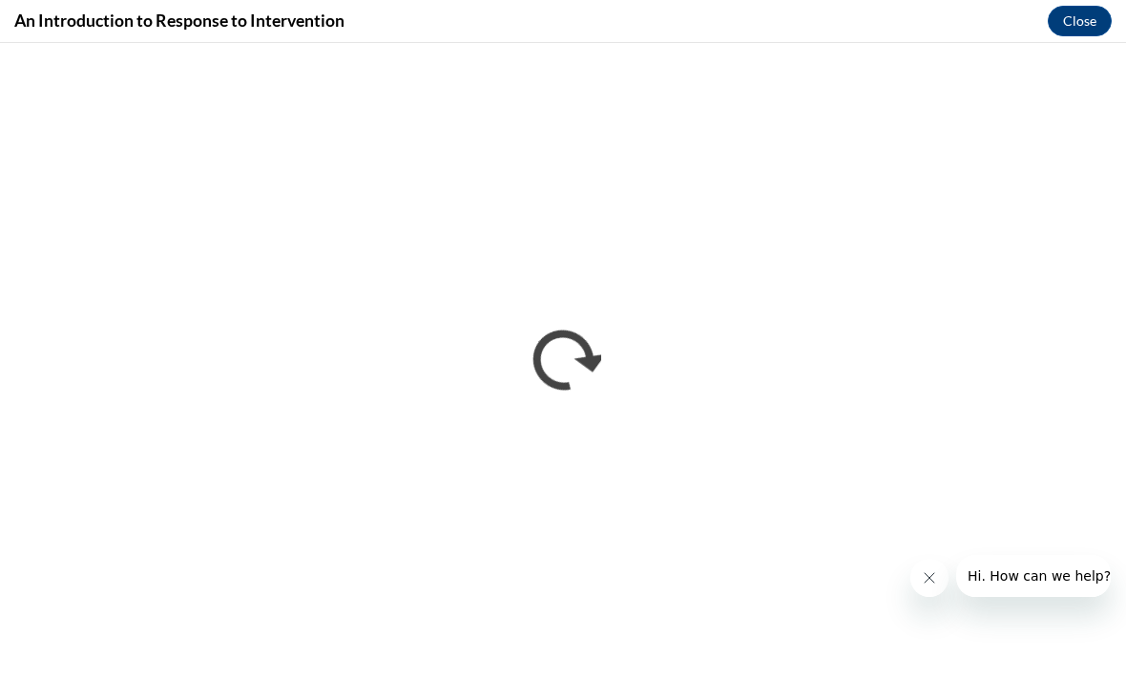
scroll to position [480, 0]
